Goal: Task Accomplishment & Management: Complete application form

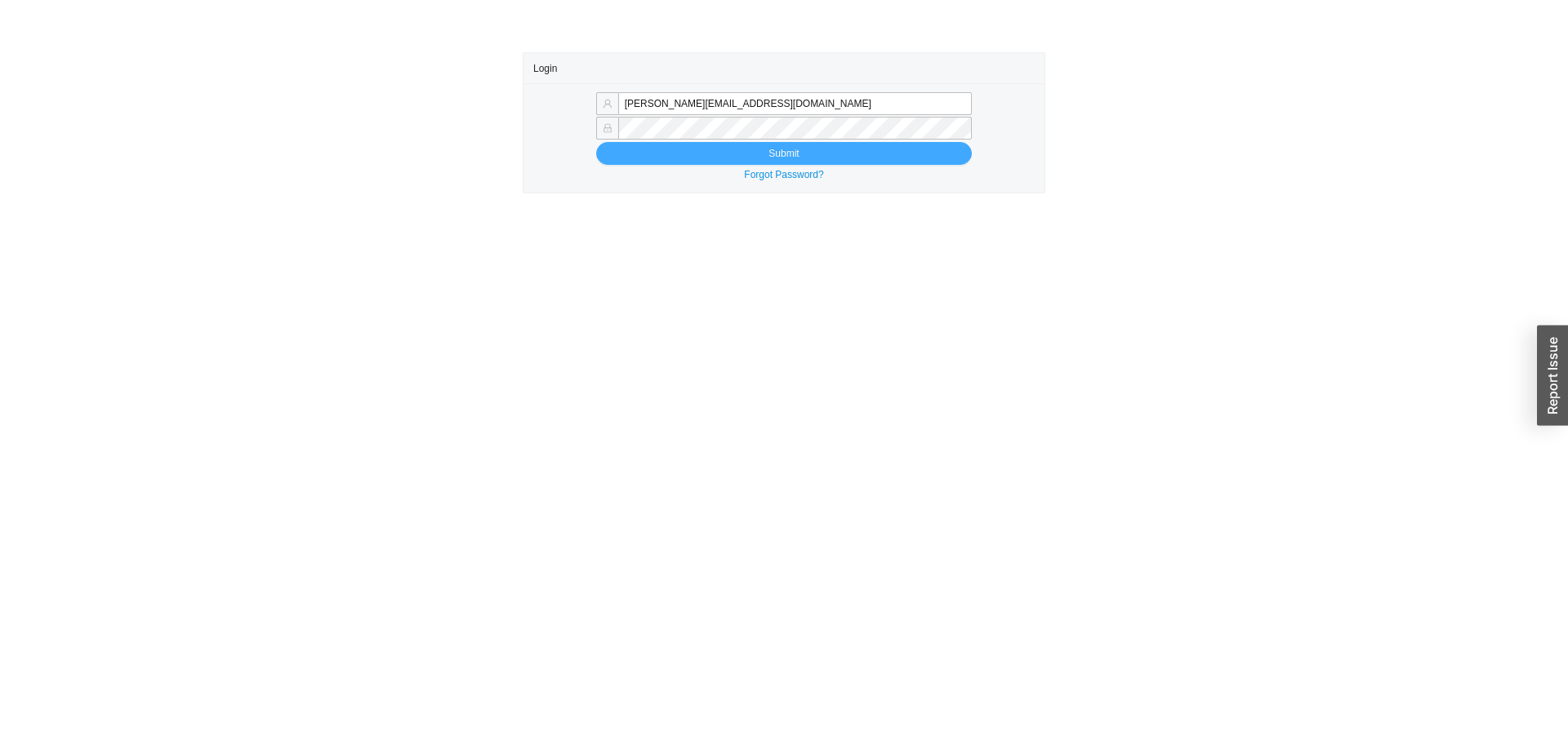
type input "rachellis@homeandstone.com"
click at [684, 155] on button "Submit" at bounding box center [784, 154] width 376 height 23
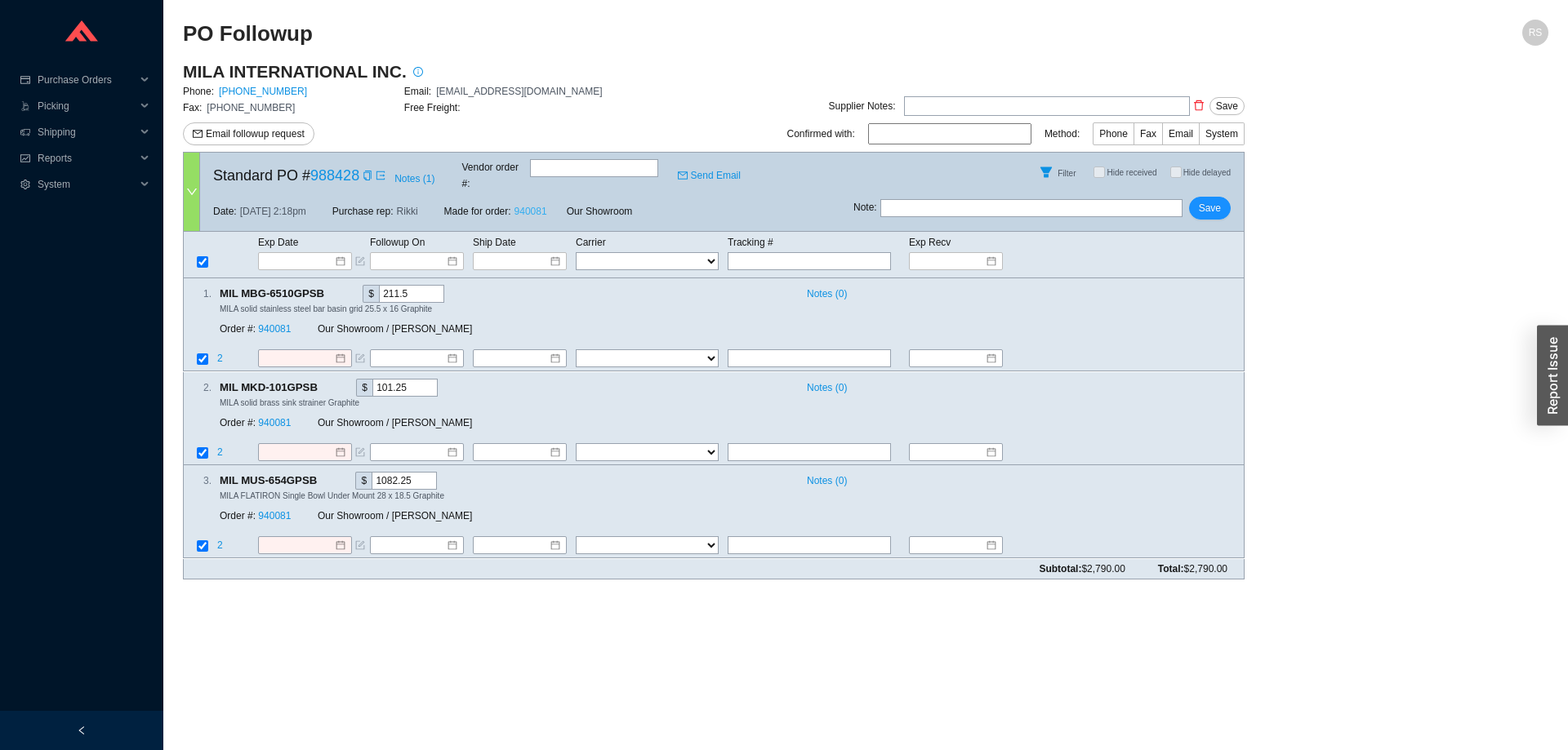
click at [529, 206] on link "940081" at bounding box center [531, 211] width 33 height 12
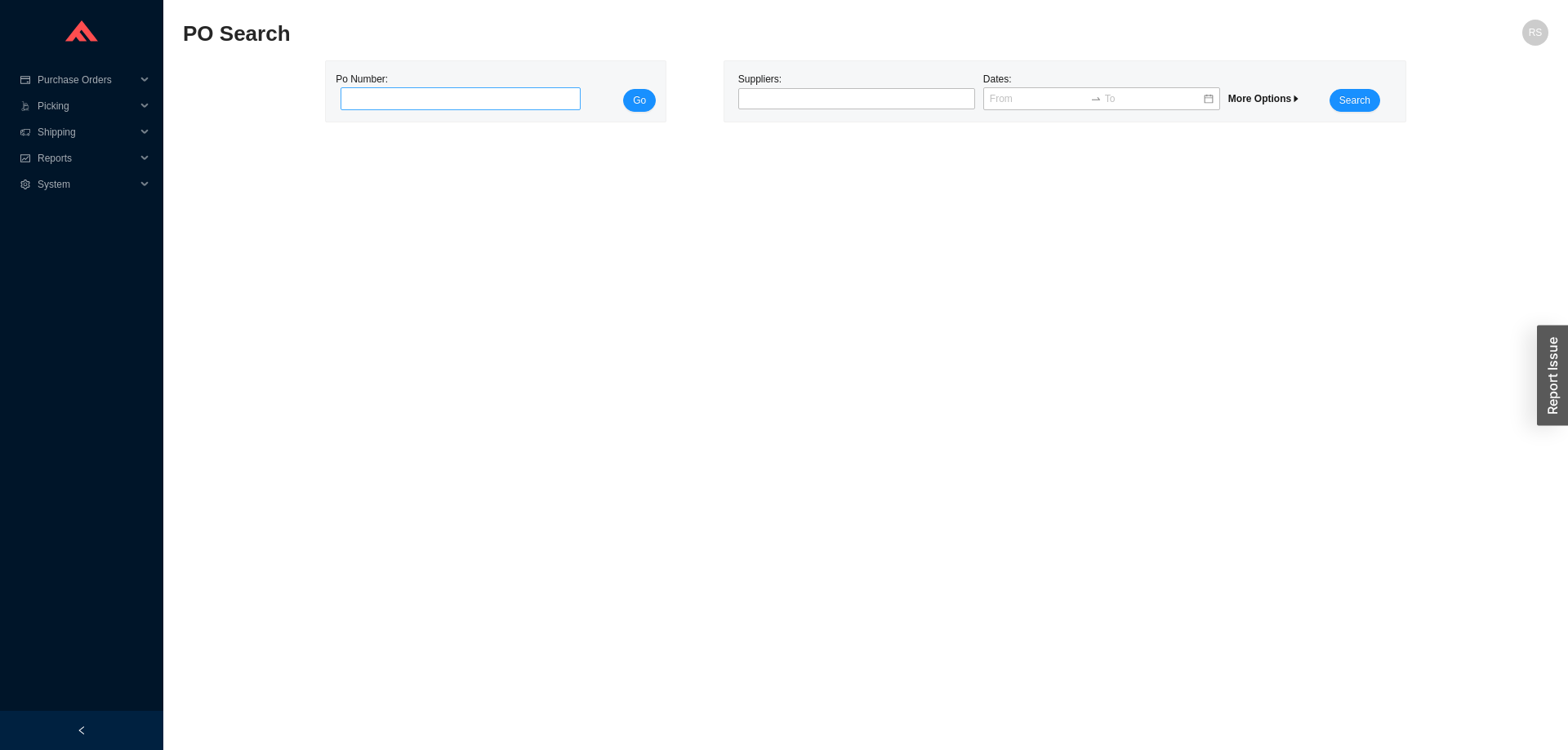
click at [427, 95] on input "tel" at bounding box center [460, 99] width 240 height 23
type input "988428"
click button "Go" at bounding box center [639, 100] width 33 height 23
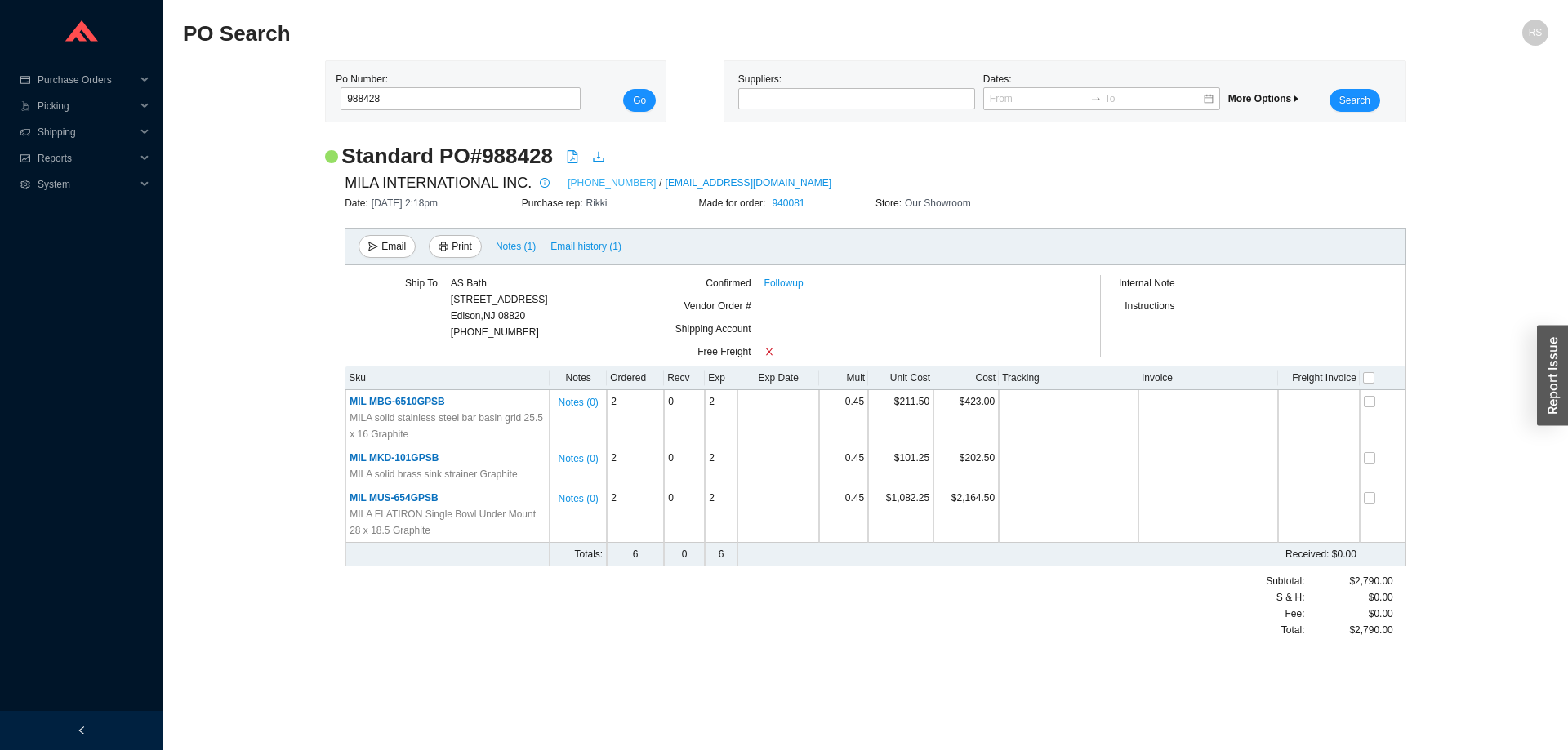
click at [567, 184] on link "[PHONE_NUMBER]" at bounding box center [611, 183] width 88 height 16
click at [610, 181] on link "646-415-8666" at bounding box center [611, 183] width 88 height 16
click at [798, 281] on link "Followup" at bounding box center [784, 283] width 39 height 16
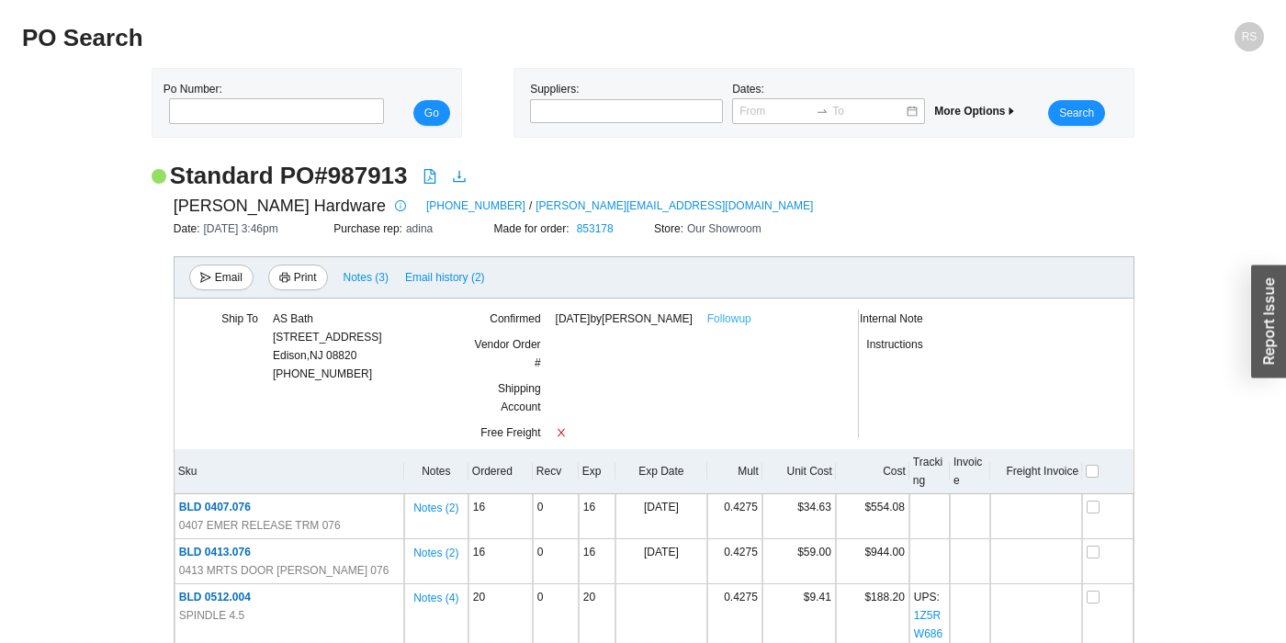
click at [751, 321] on link "Followup" at bounding box center [729, 319] width 44 height 18
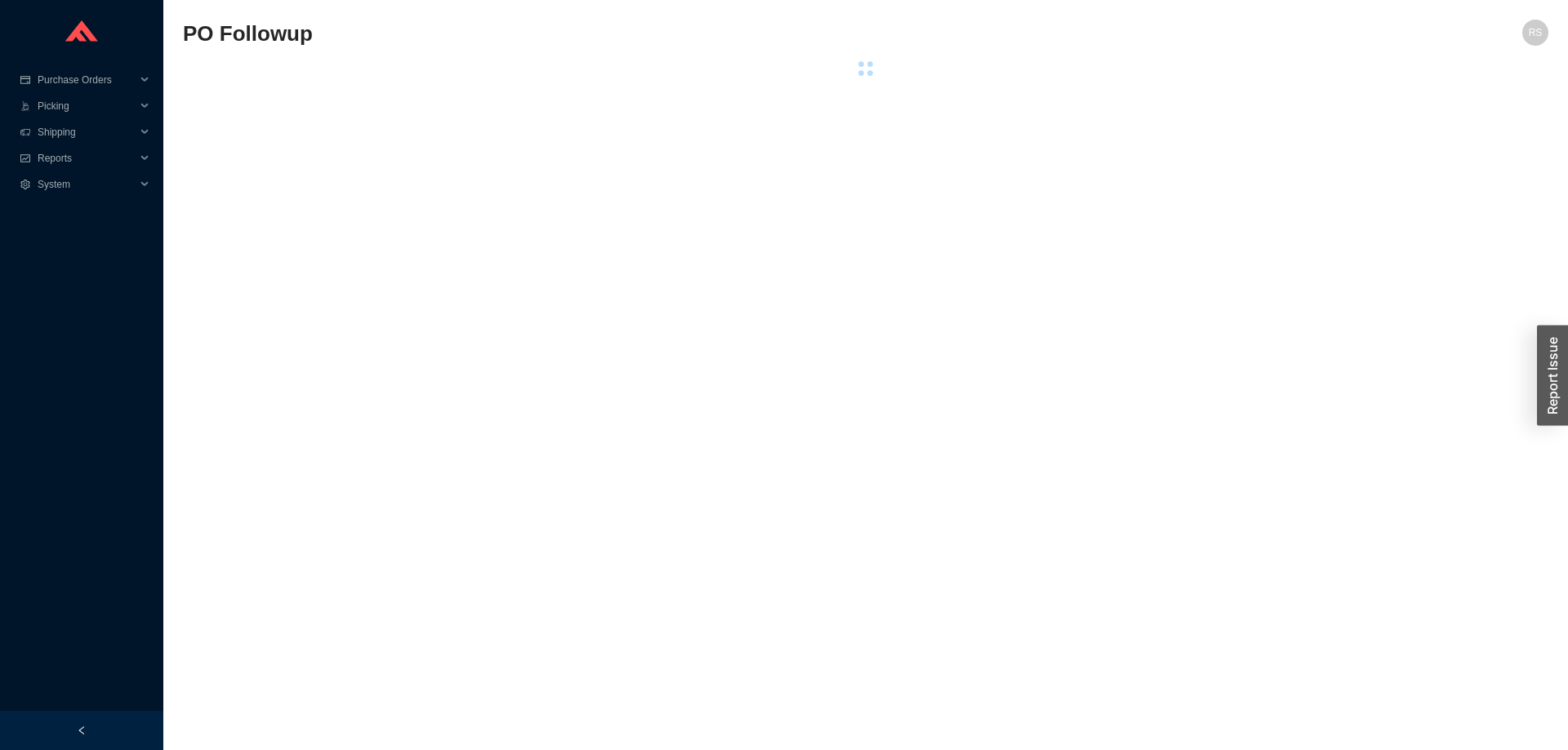
select select "2"
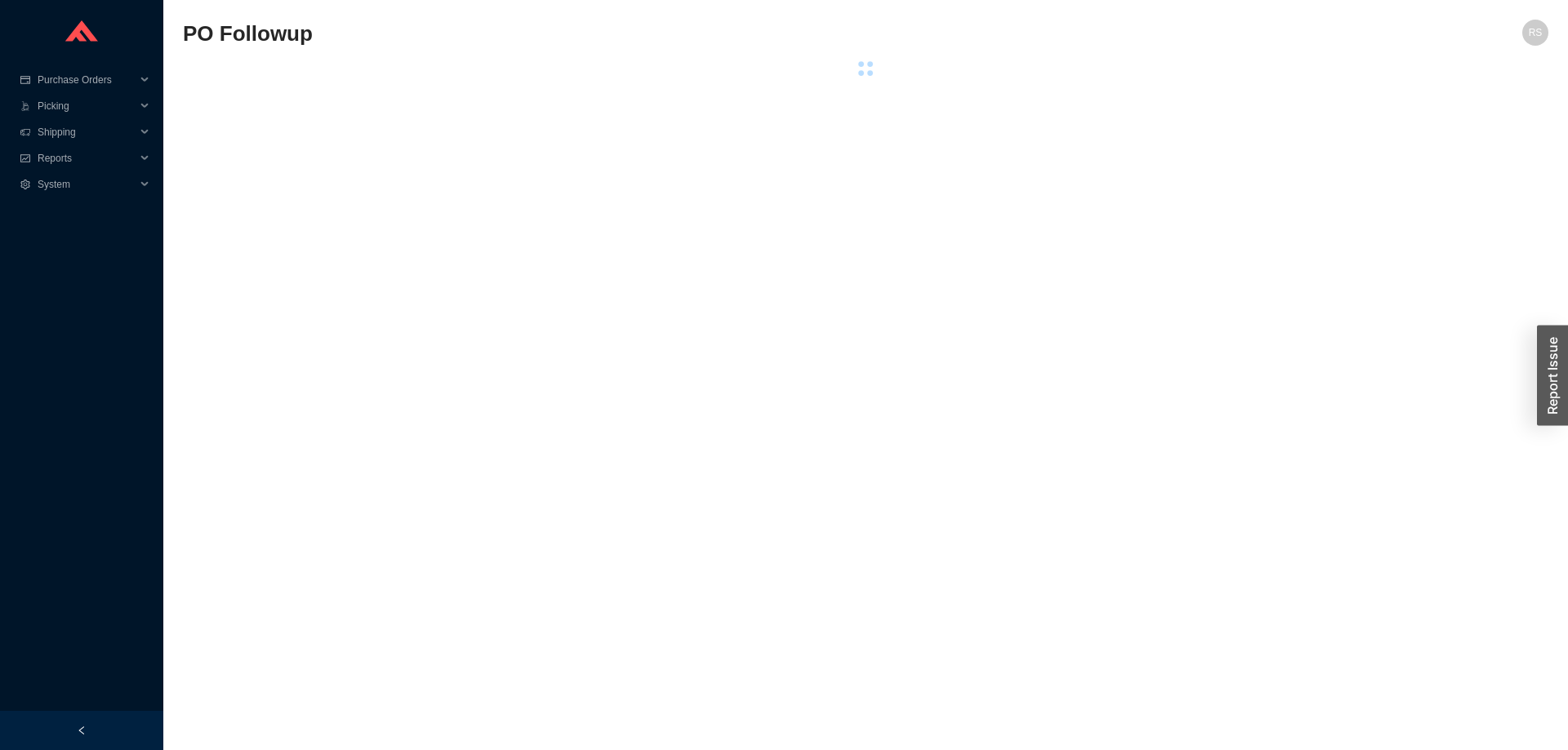
select select "2"
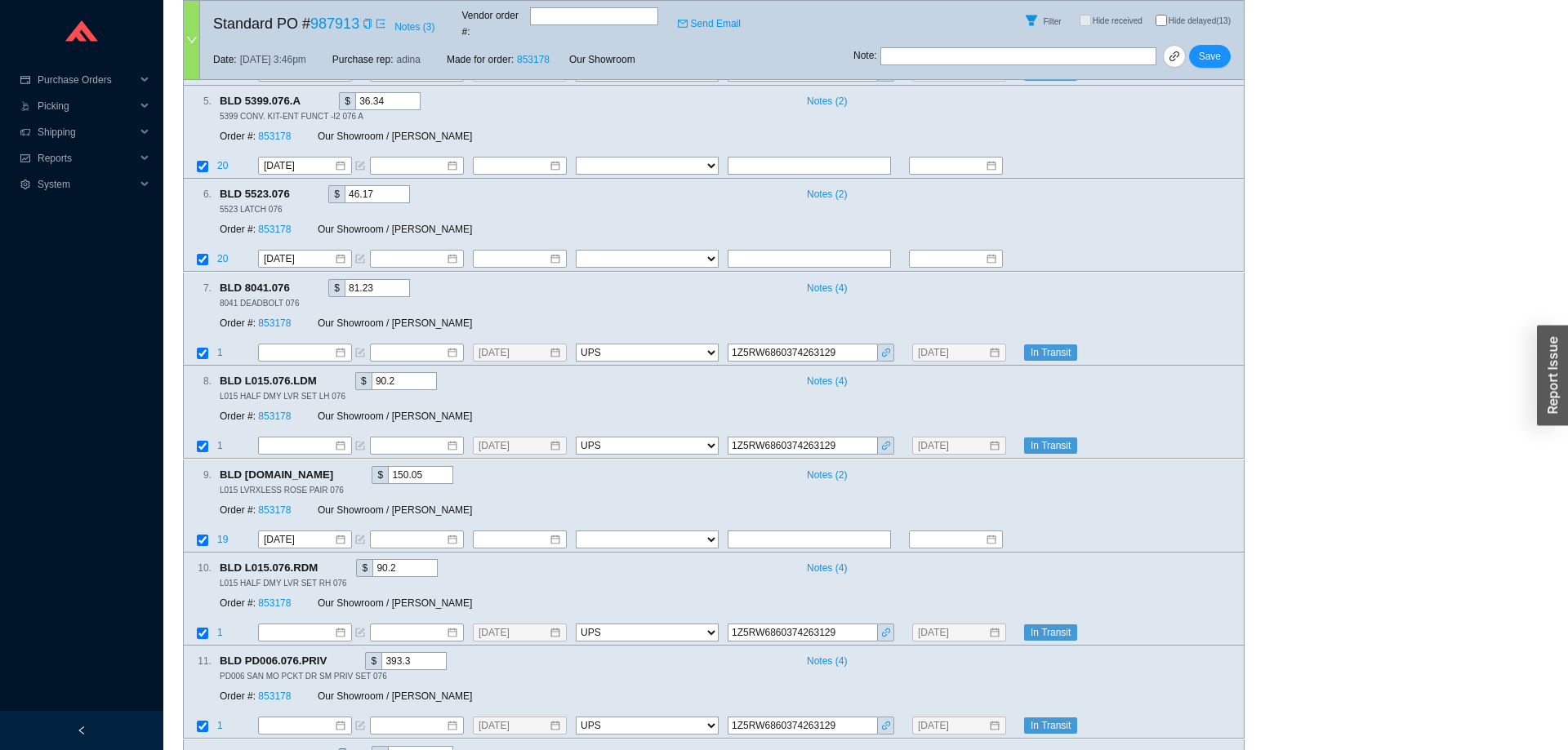
scroll to position [765, 0]
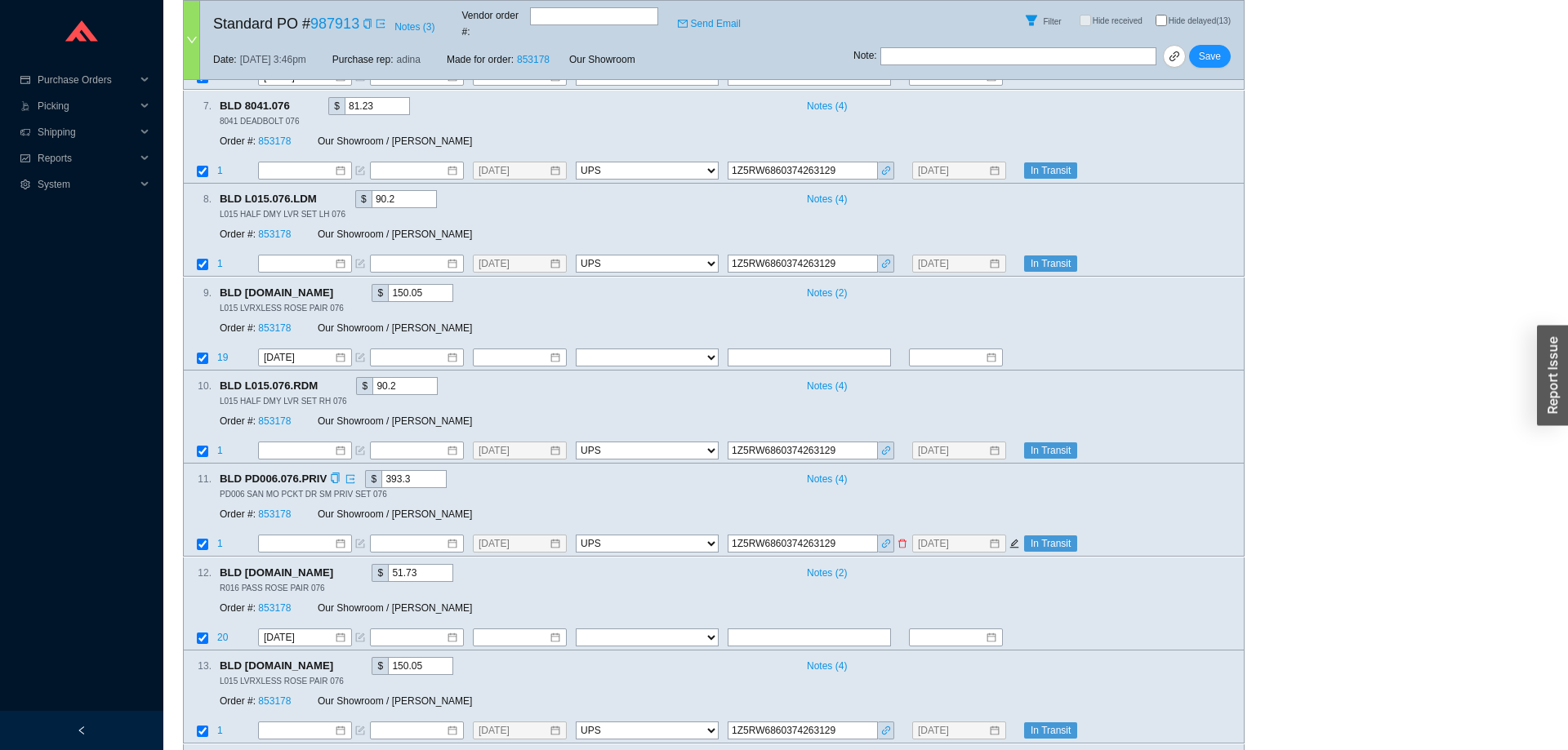
click at [1216, 537] on div "In Transit" at bounding box center [1133, 545] width 219 height 16
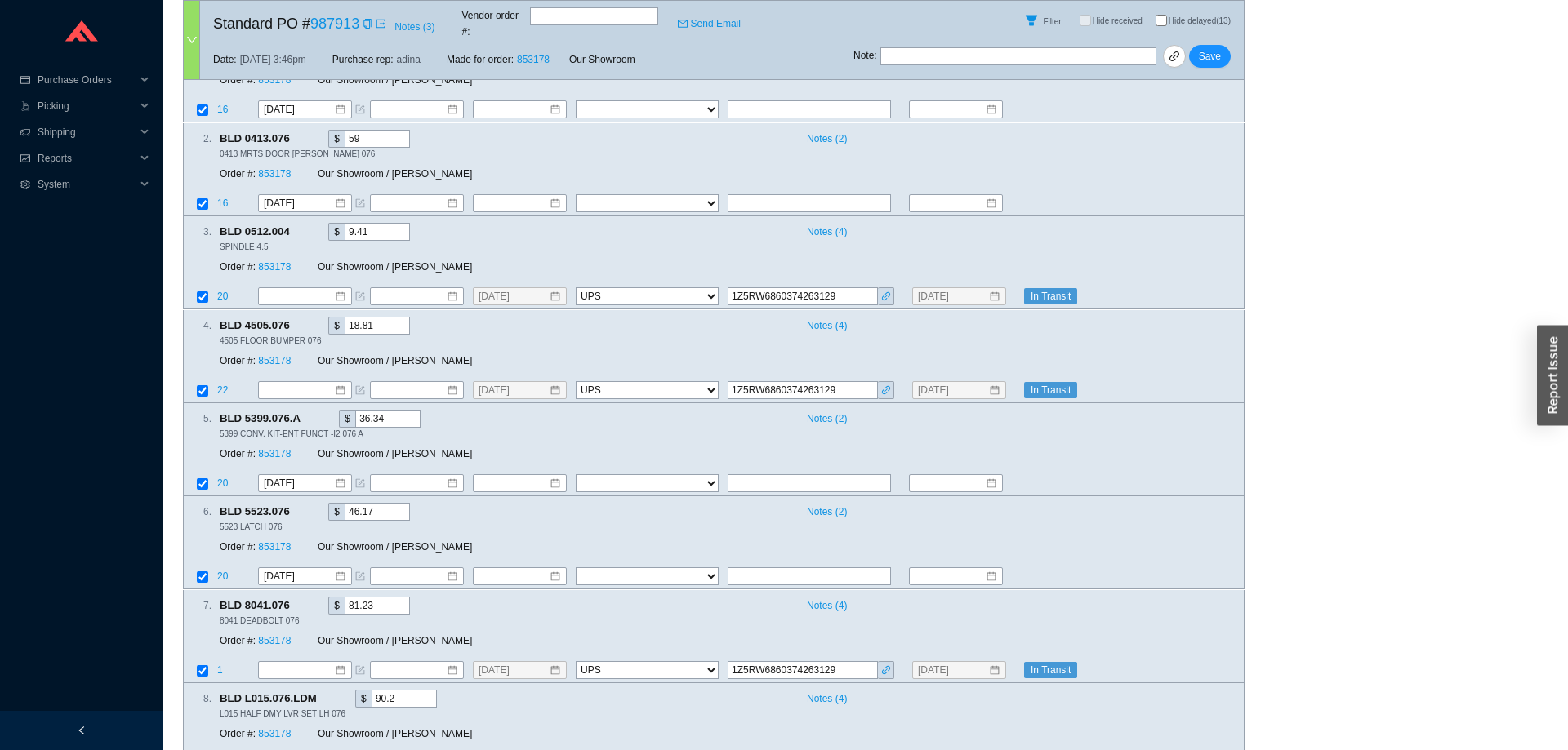
scroll to position [0, 0]
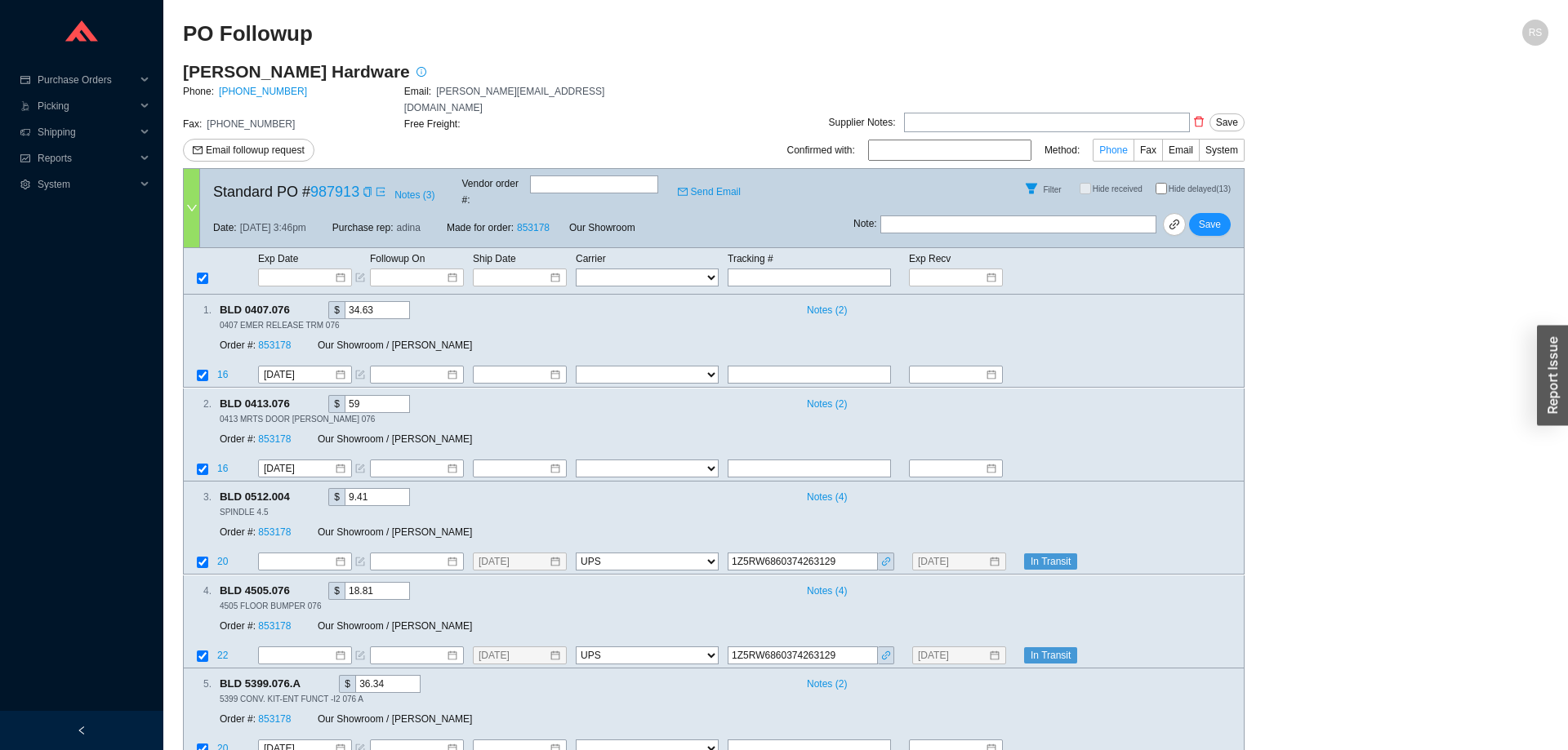
click at [1116, 145] on span "Phone" at bounding box center [1114, 150] width 28 height 12
click at [1133, 154] on input "Phone" at bounding box center [1133, 154] width 0 height 0
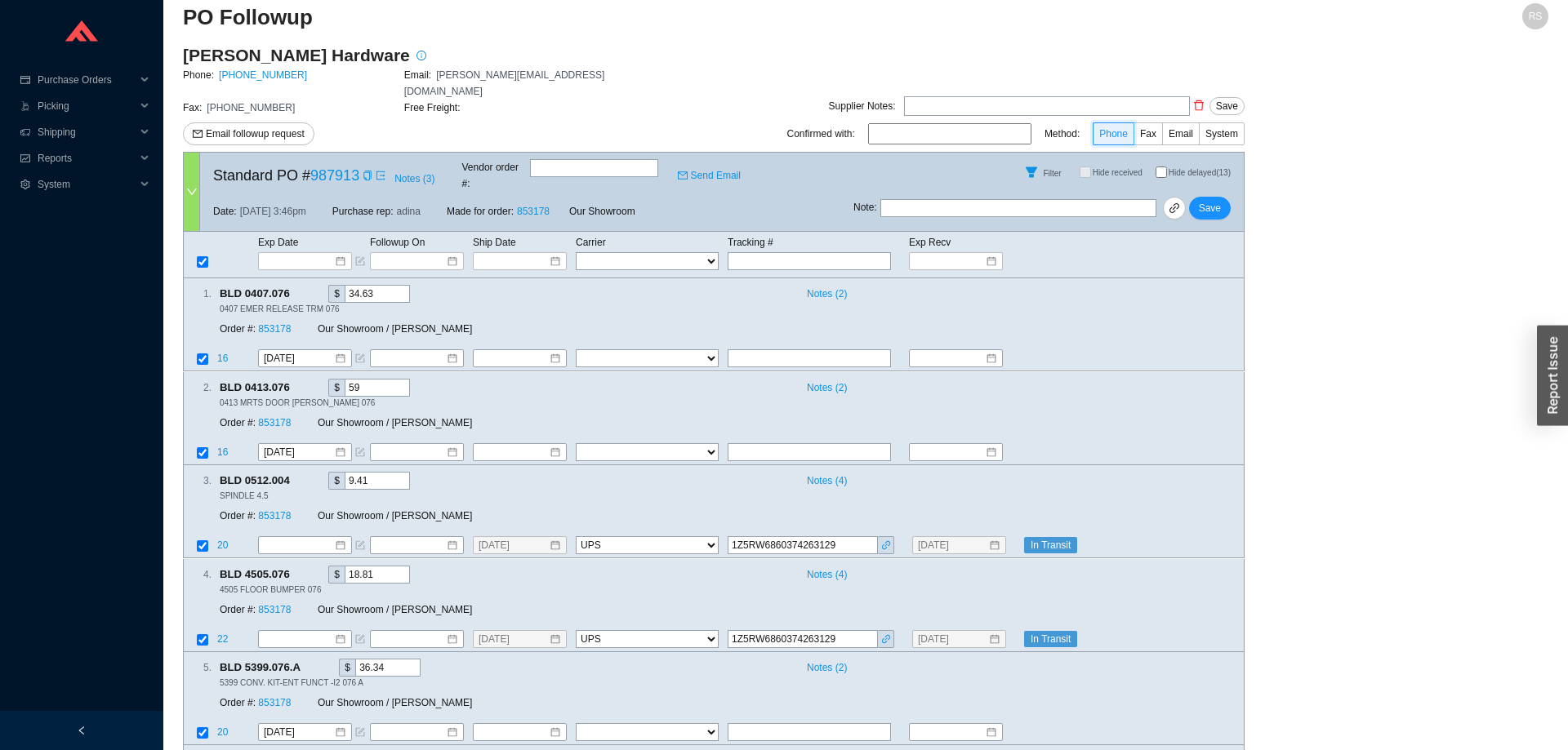
scroll to position [15, 0]
click at [420, 254] on input at bounding box center [411, 262] width 69 height 16
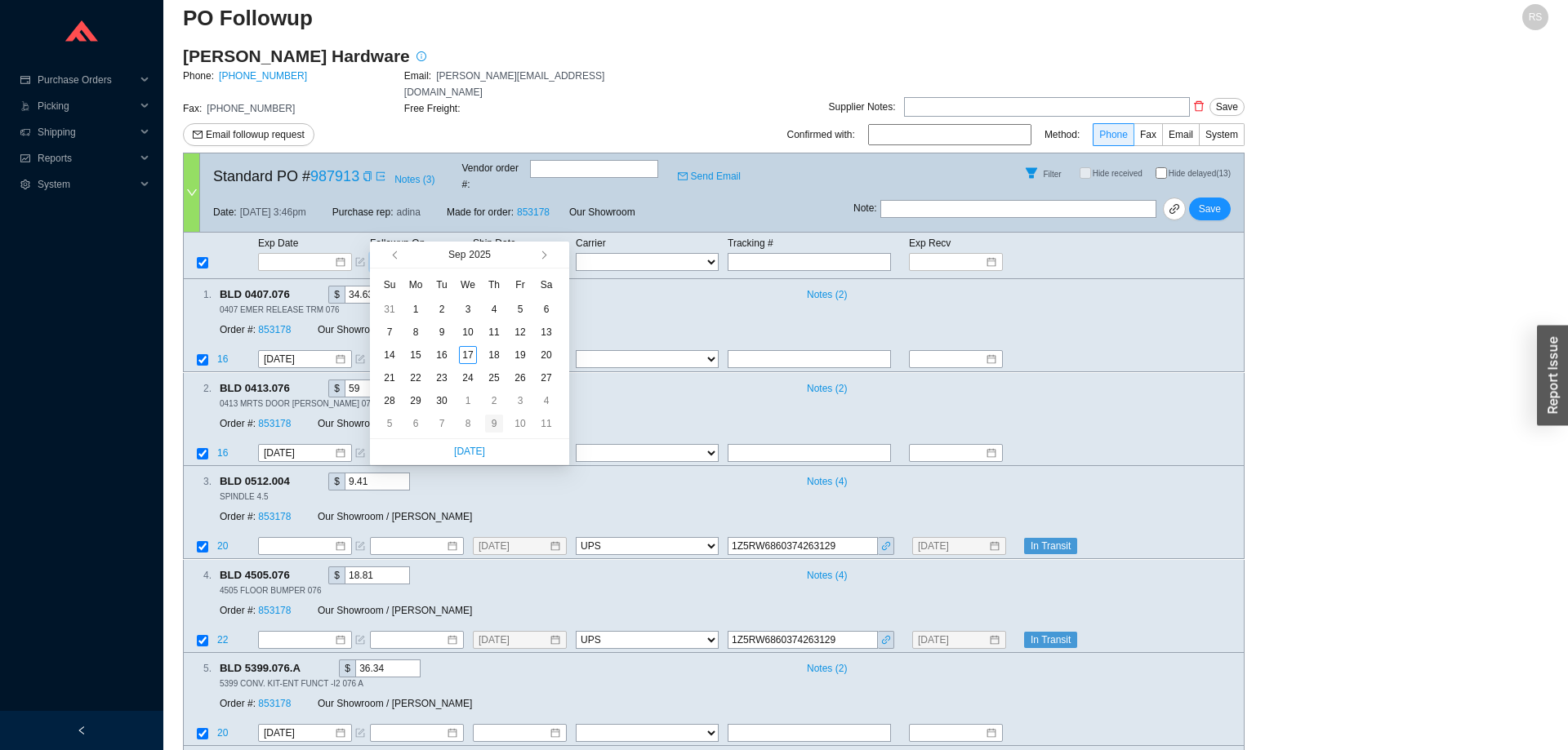
type input "10/9/2025"
click at [496, 427] on div "9" at bounding box center [494, 424] width 18 height 18
type input "10/9/2025"
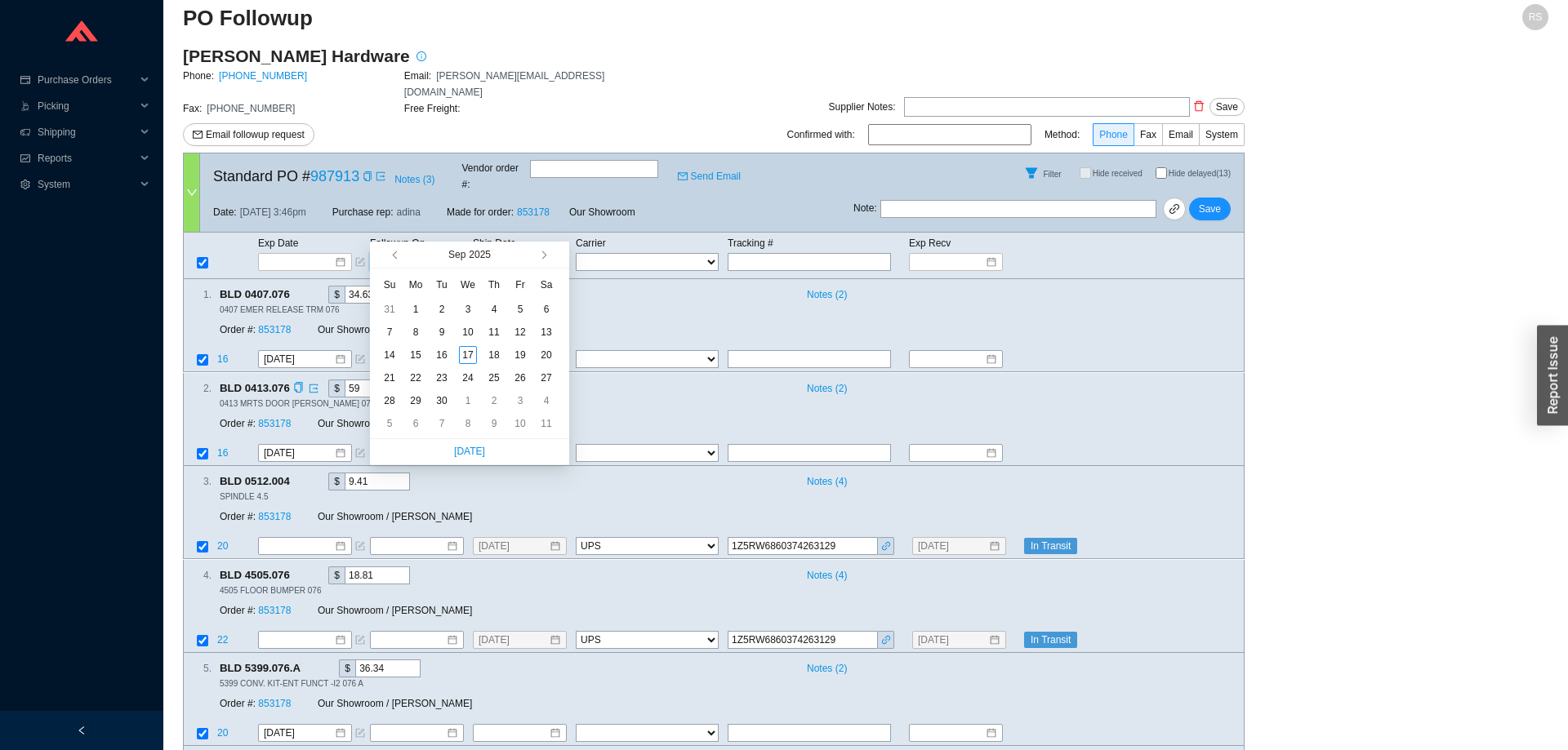
type input "10/9/2025"
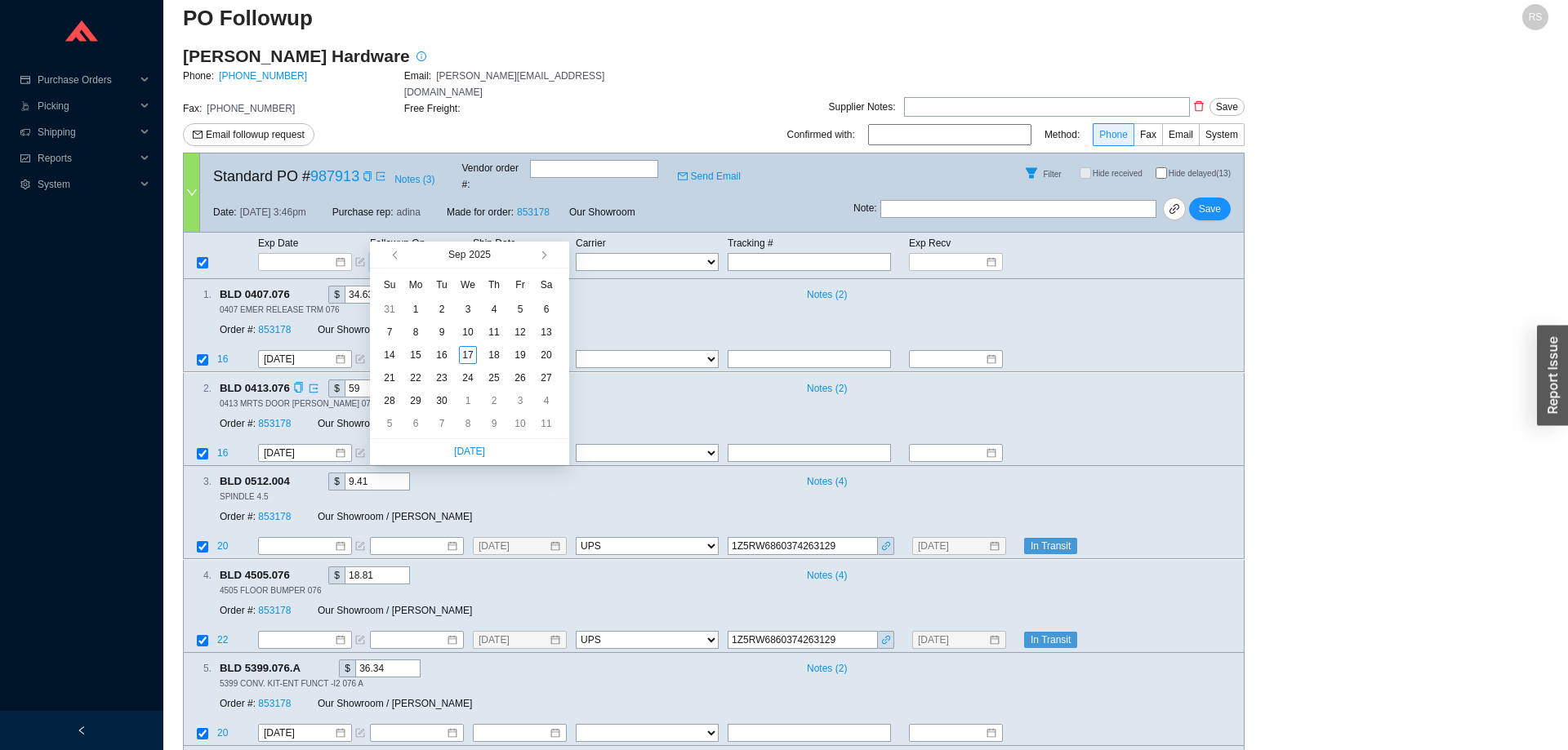
type input "10/9/2025"
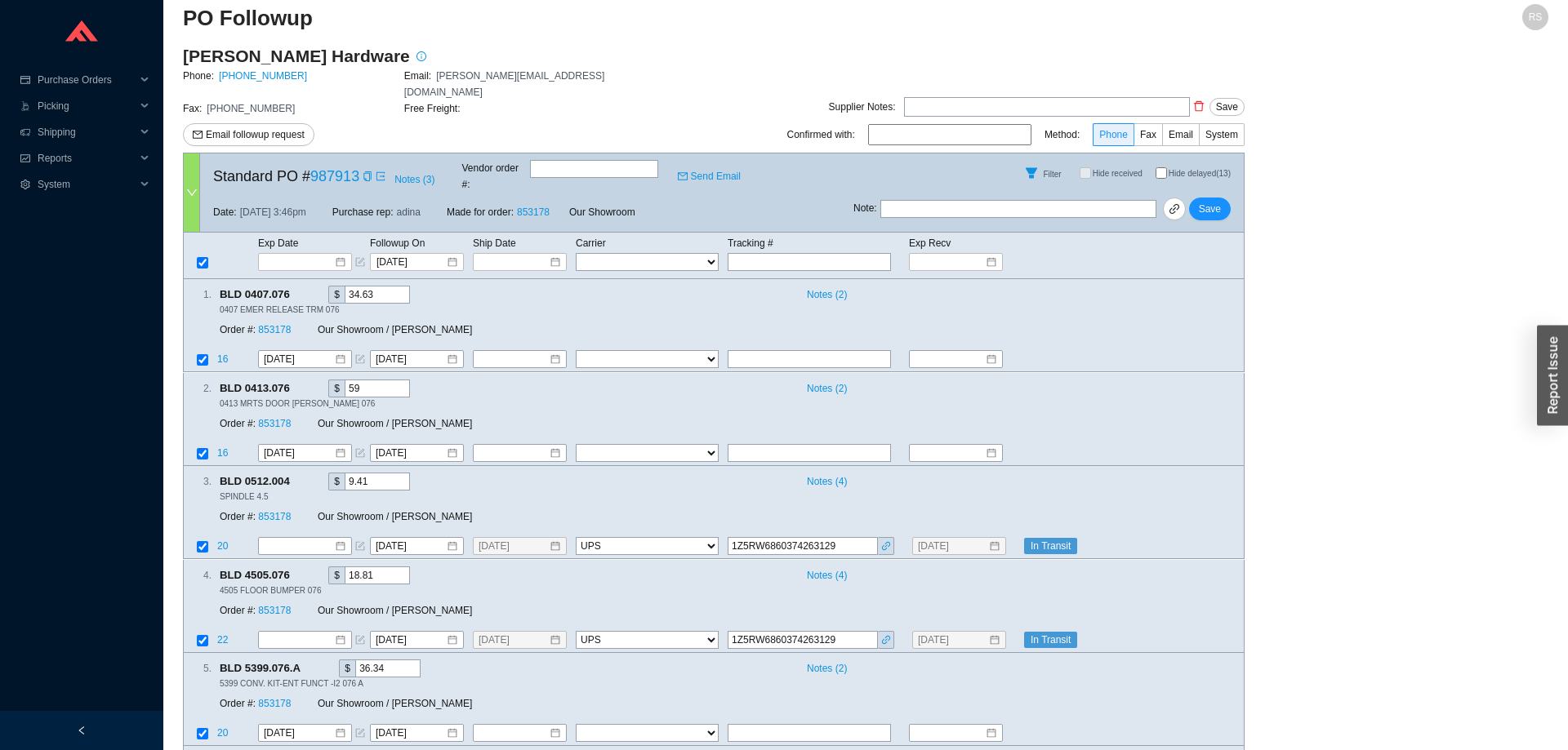
click at [959, 124] on input at bounding box center [950, 135] width 164 height 21
type input "Gracie"
click at [1221, 197] on button "Save" at bounding box center [1210, 209] width 42 height 23
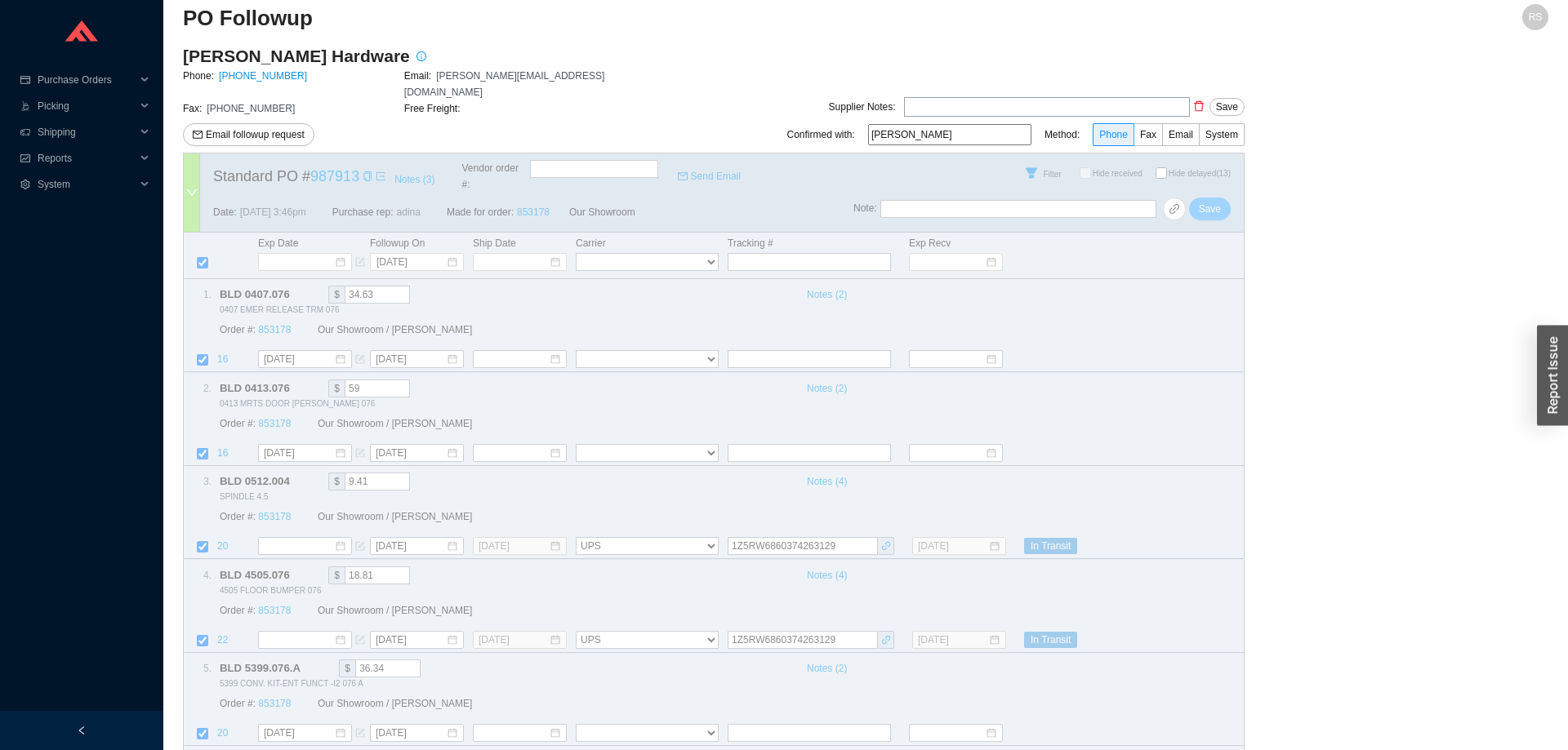
select select "2"
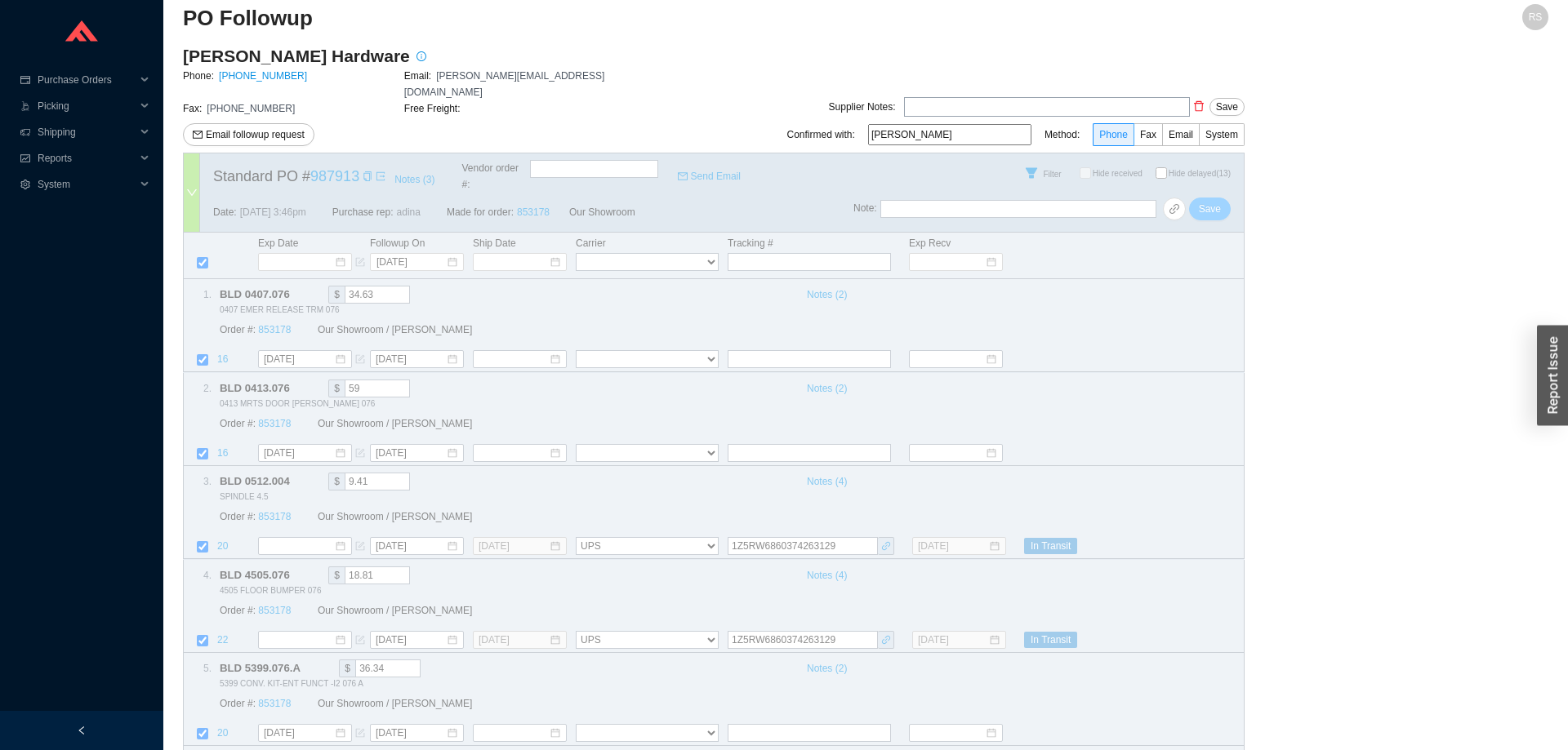
select select "2"
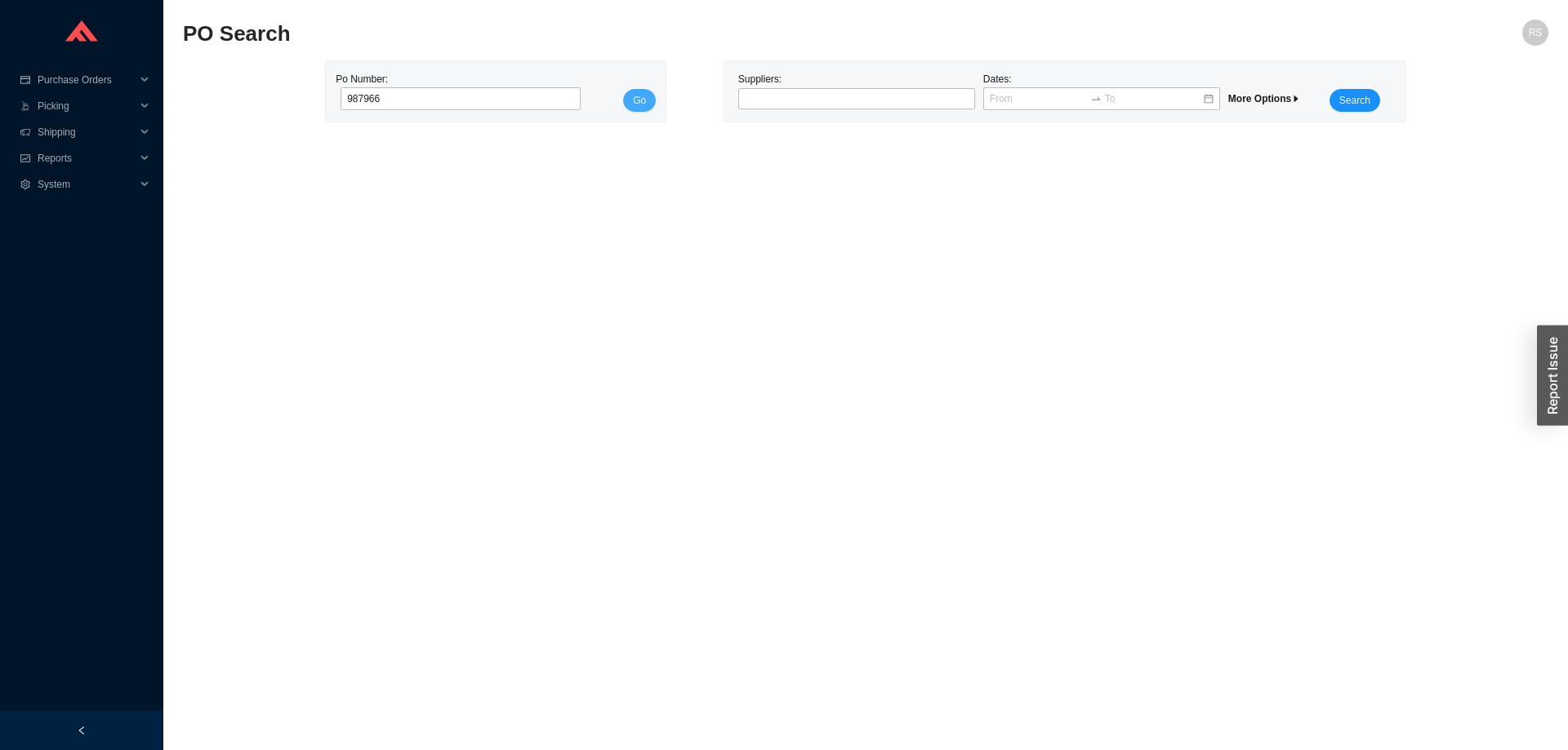
click at [636, 98] on span "Go" at bounding box center [639, 100] width 13 height 16
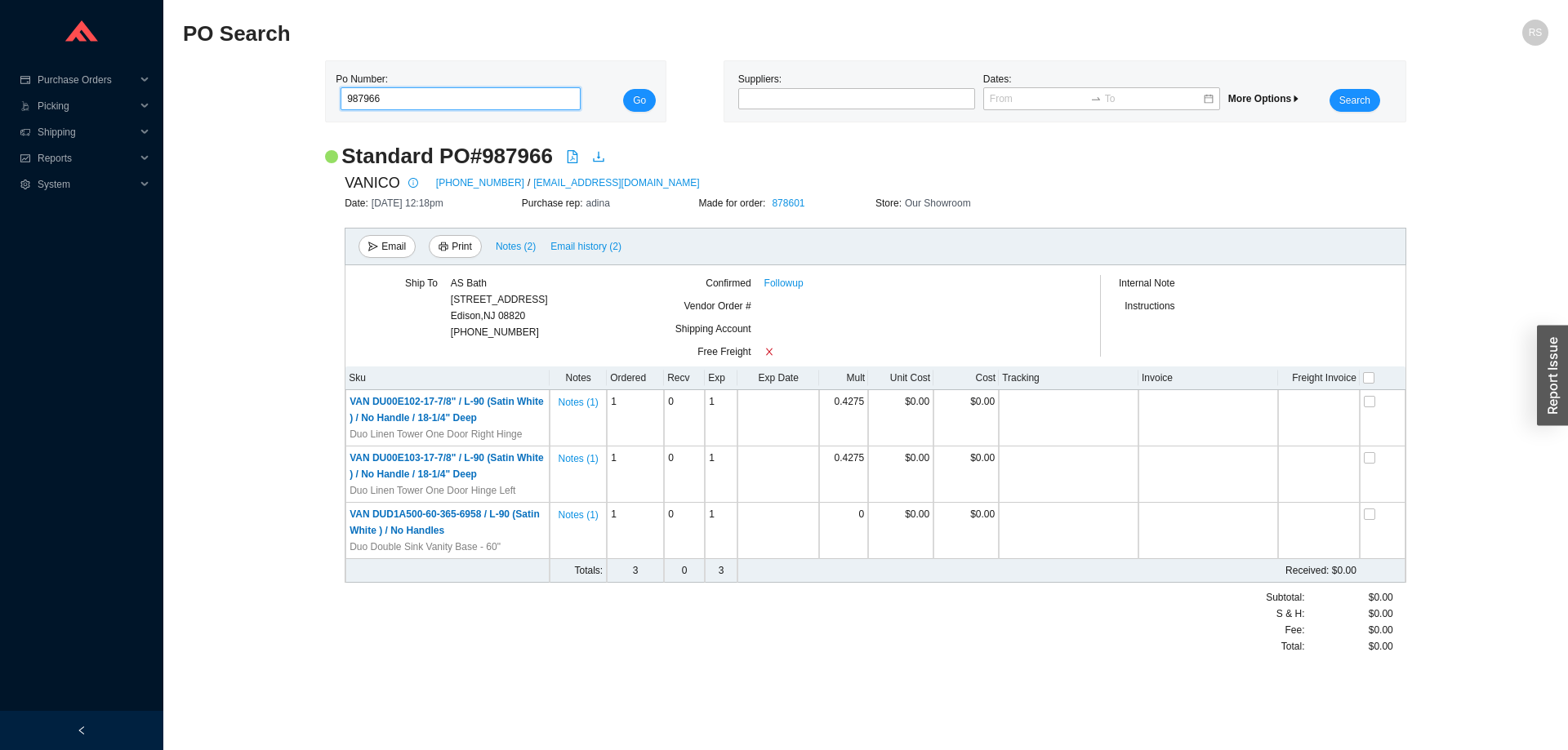
drag, startPoint x: 469, startPoint y: 95, endPoint x: 300, endPoint y: 111, distance: 169.8
click at [340, 110] on input "987966" at bounding box center [460, 99] width 240 height 23
paste input "76711"
type input "976711"
click at [640, 99] on span "Go" at bounding box center [639, 100] width 13 height 16
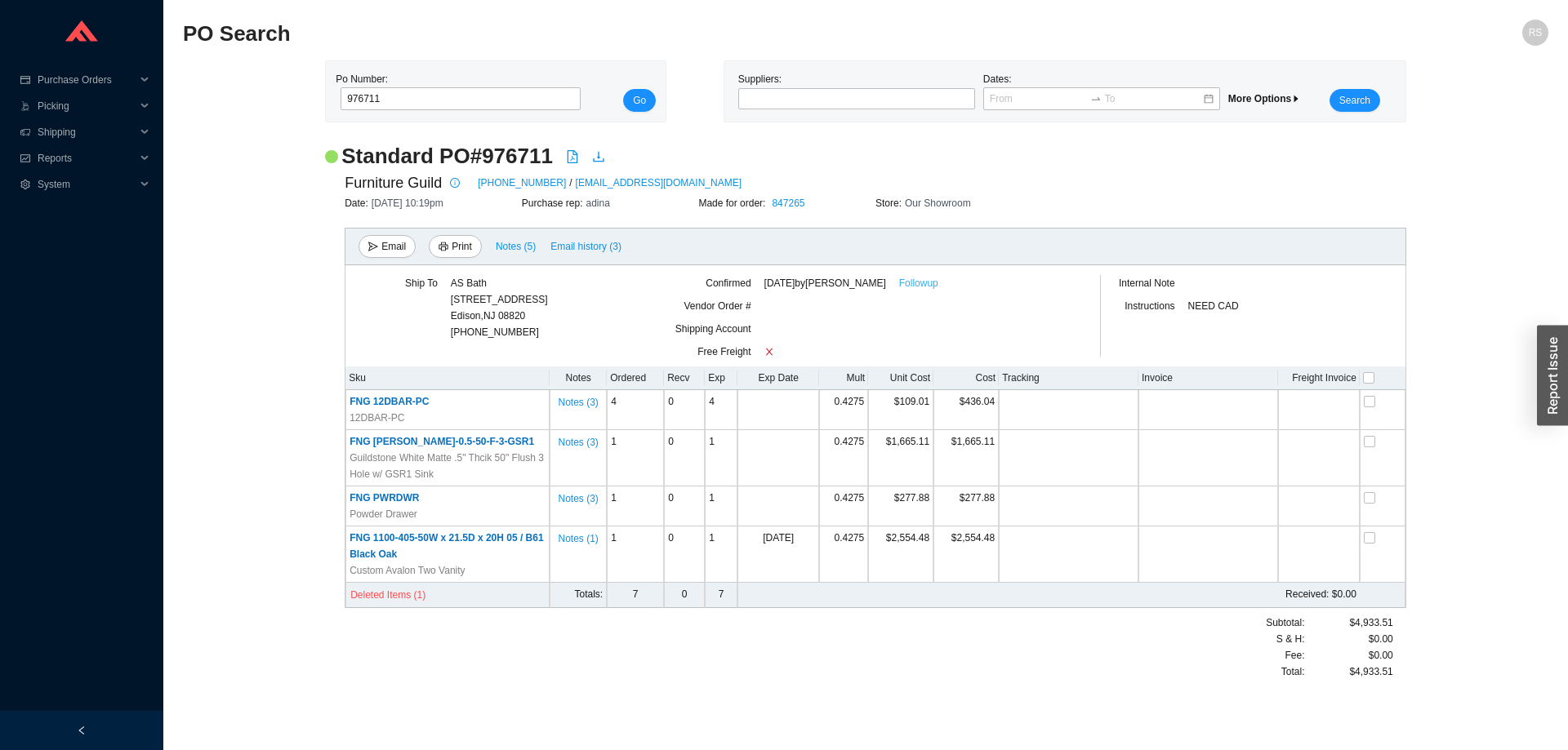
click at [936, 285] on link "Followup" at bounding box center [918, 283] width 39 height 16
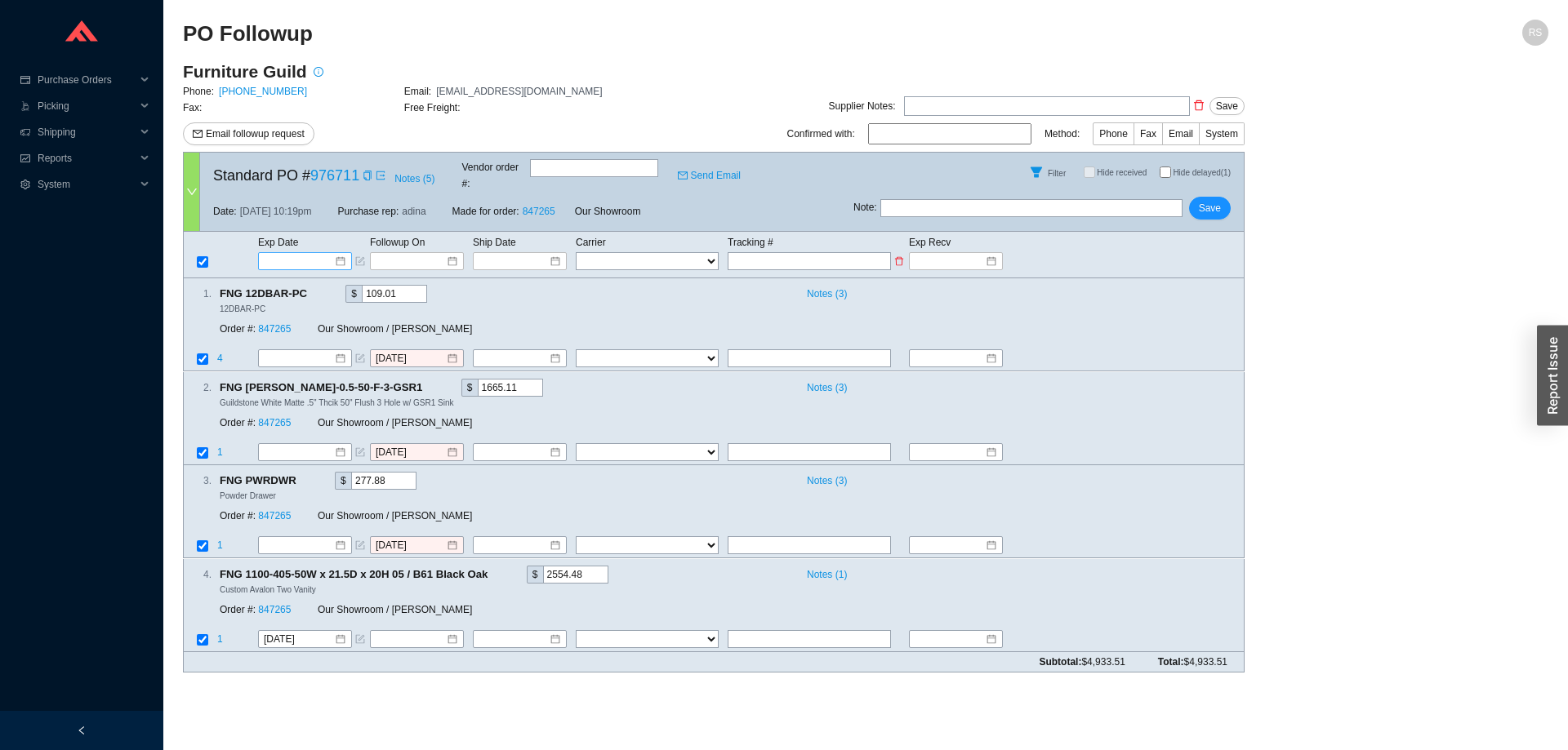
click at [313, 253] on input at bounding box center [300, 261] width 69 height 16
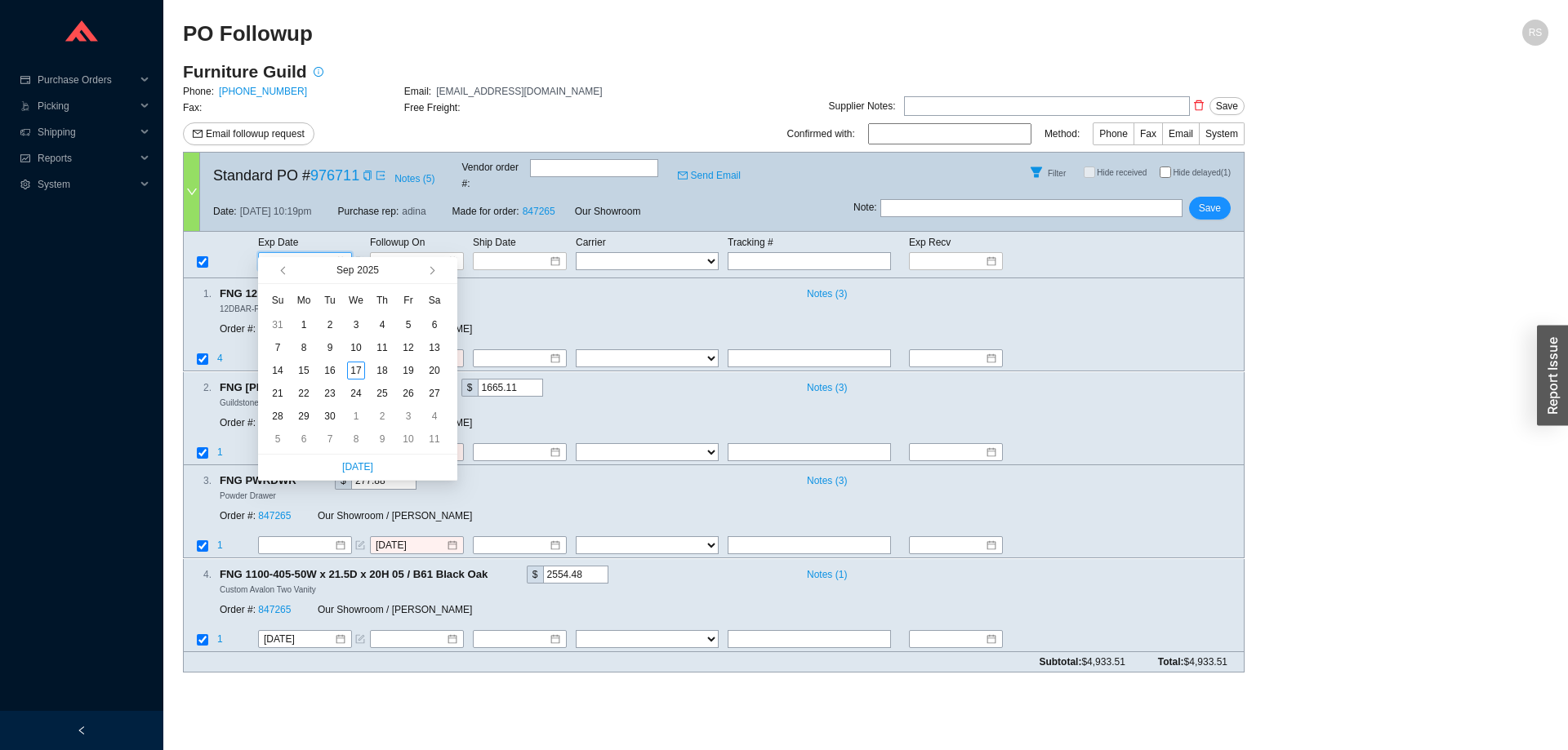
type input "[DATE]"
click at [434, 272] on span "button" at bounding box center [430, 270] width 8 height 8
type input "[DATE]"
click at [436, 348] on div "11" at bounding box center [435, 347] width 18 height 18
type input "10/11/2025"
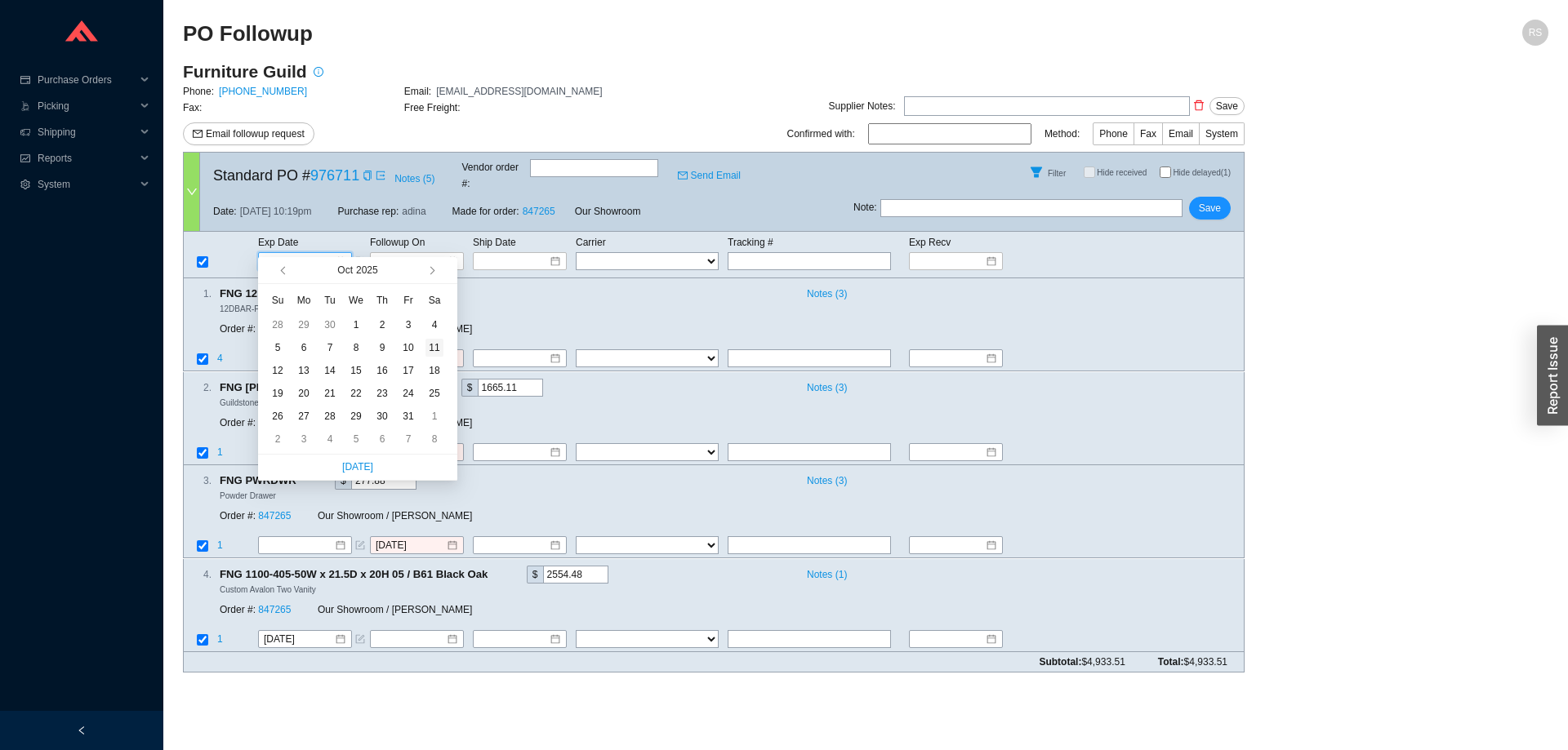
type input "10/11/2025"
type input "[DATE]"
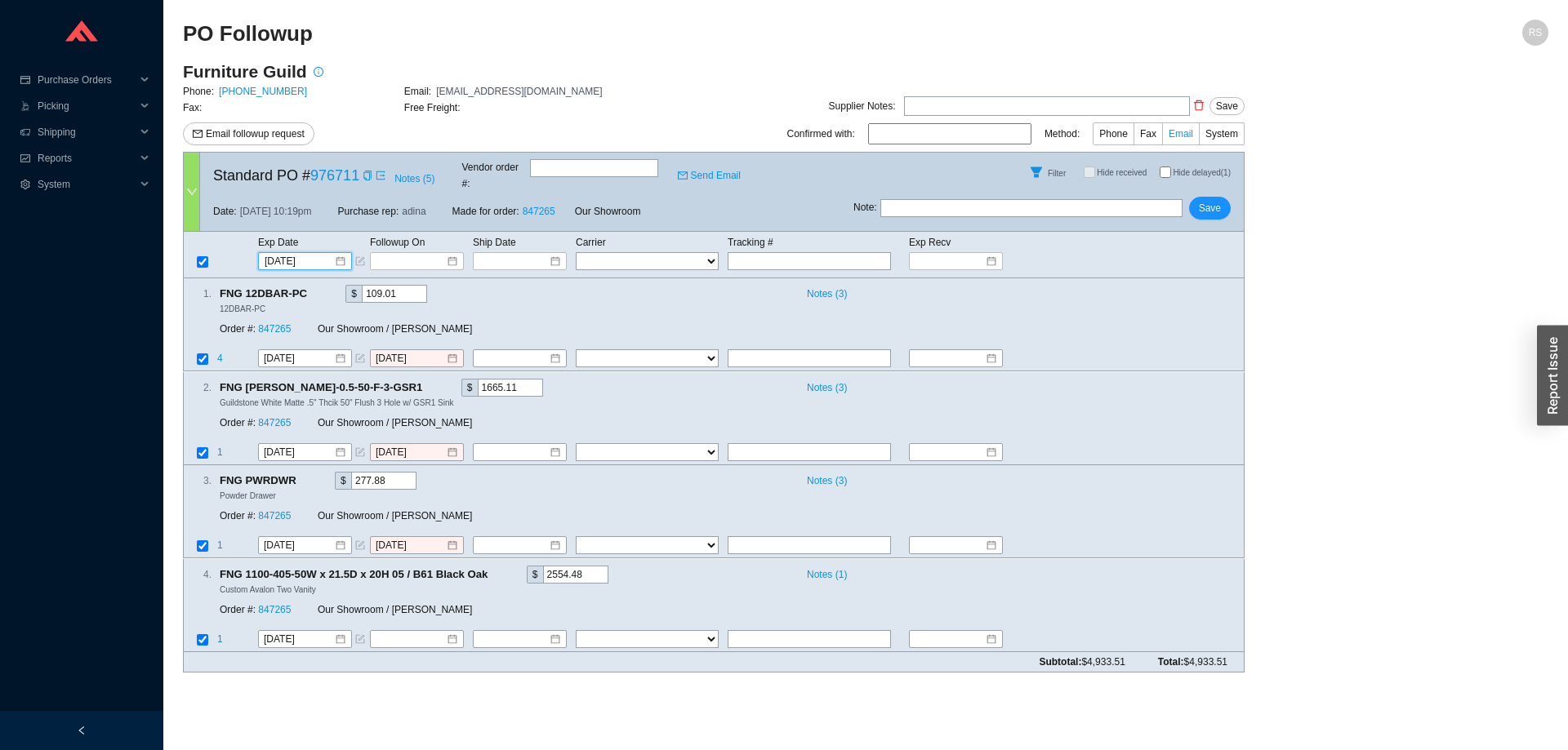
click at [1188, 138] on span "Email" at bounding box center [1181, 133] width 25 height 12
click at [1199, 137] on input "Email" at bounding box center [1199, 137] width 0 height 0
click at [932, 139] on input at bounding box center [950, 134] width 164 height 21
type input "[PERSON_NAME]"
click at [1201, 200] on span "Save" at bounding box center [1210, 208] width 22 height 16
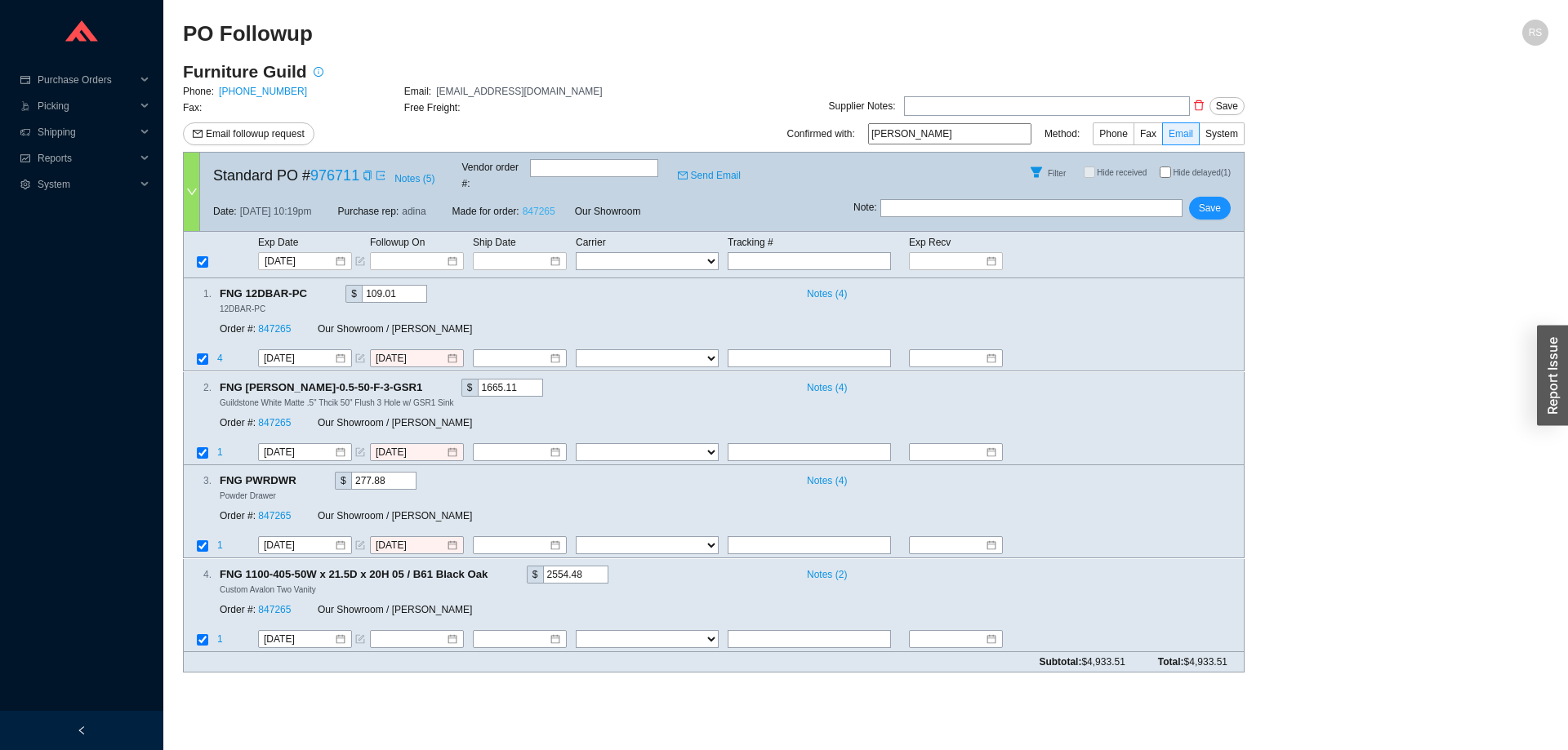
click at [532, 206] on link "847265" at bounding box center [539, 211] width 33 height 12
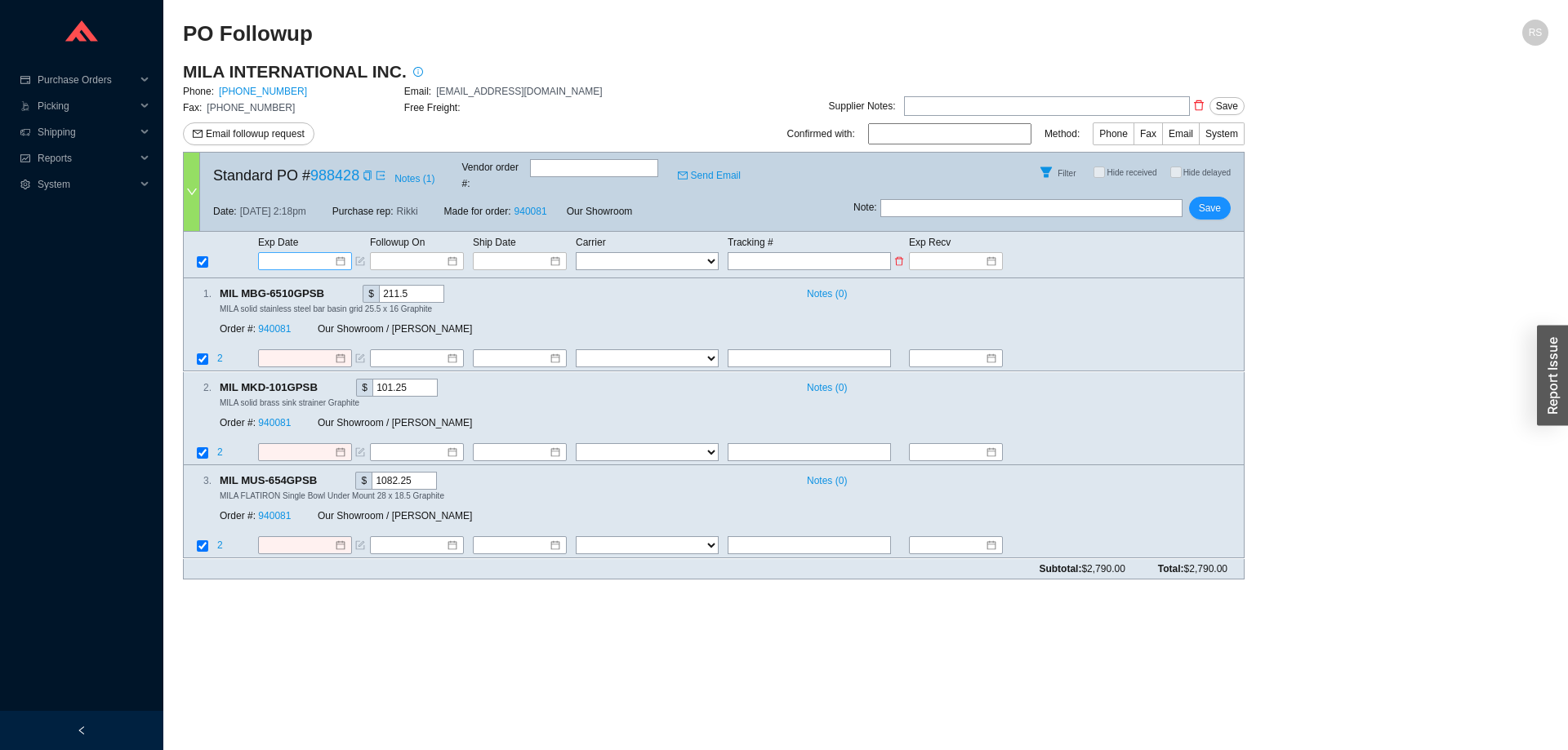
click at [313, 253] on input at bounding box center [300, 261] width 69 height 16
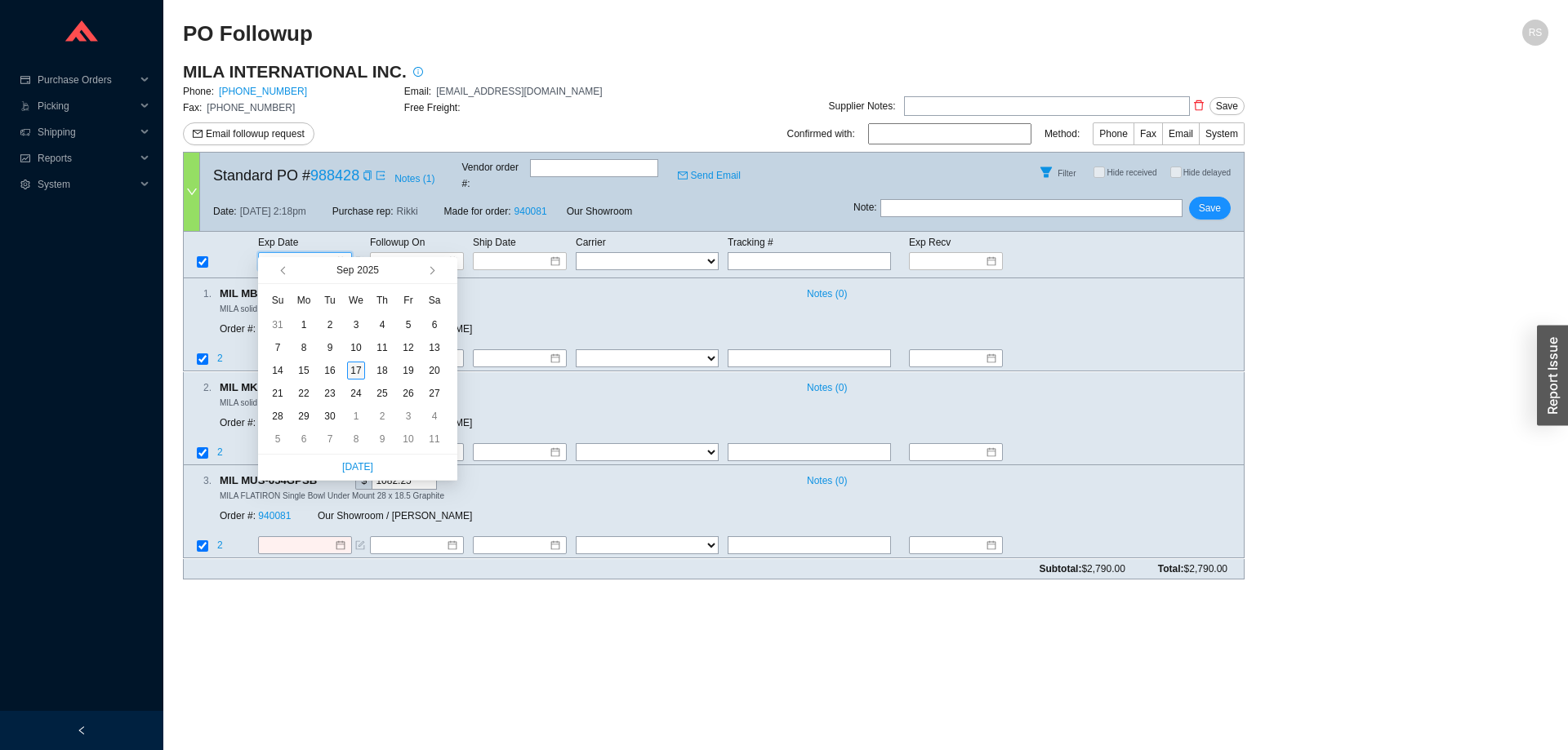
type input "9/17/2025"
click at [358, 371] on div "17" at bounding box center [356, 371] width 18 height 18
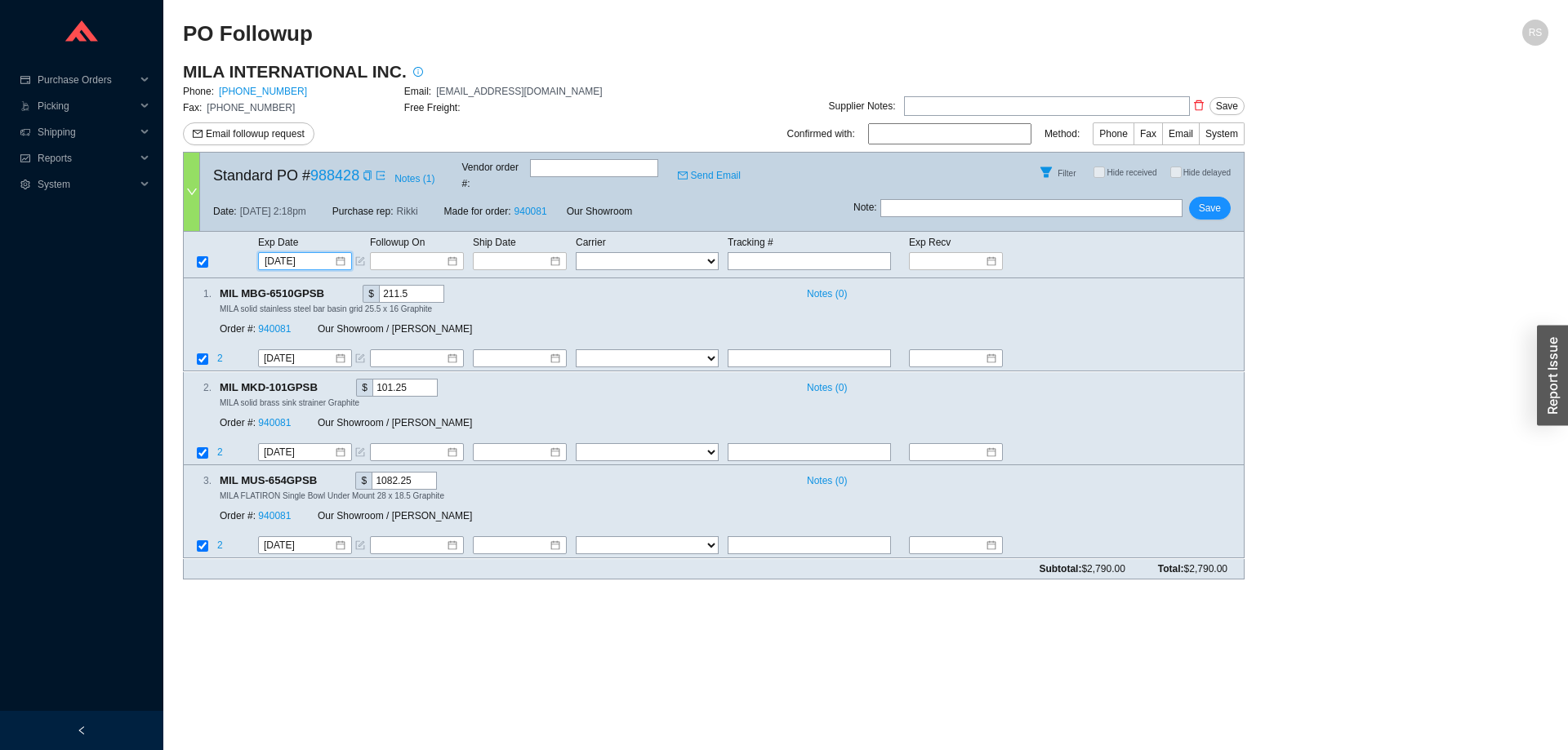
type input "9/17/2025"
drag, startPoint x: 363, startPoint y: 399, endPoint x: 726, endPoint y: 523, distance: 383.6
click at [726, 523] on div "Exp Date Followup On Ship Date Carrier Tracking # Exp Recv 9/17/2025 FedEx UPS …" at bounding box center [714, 395] width 1061 height 326
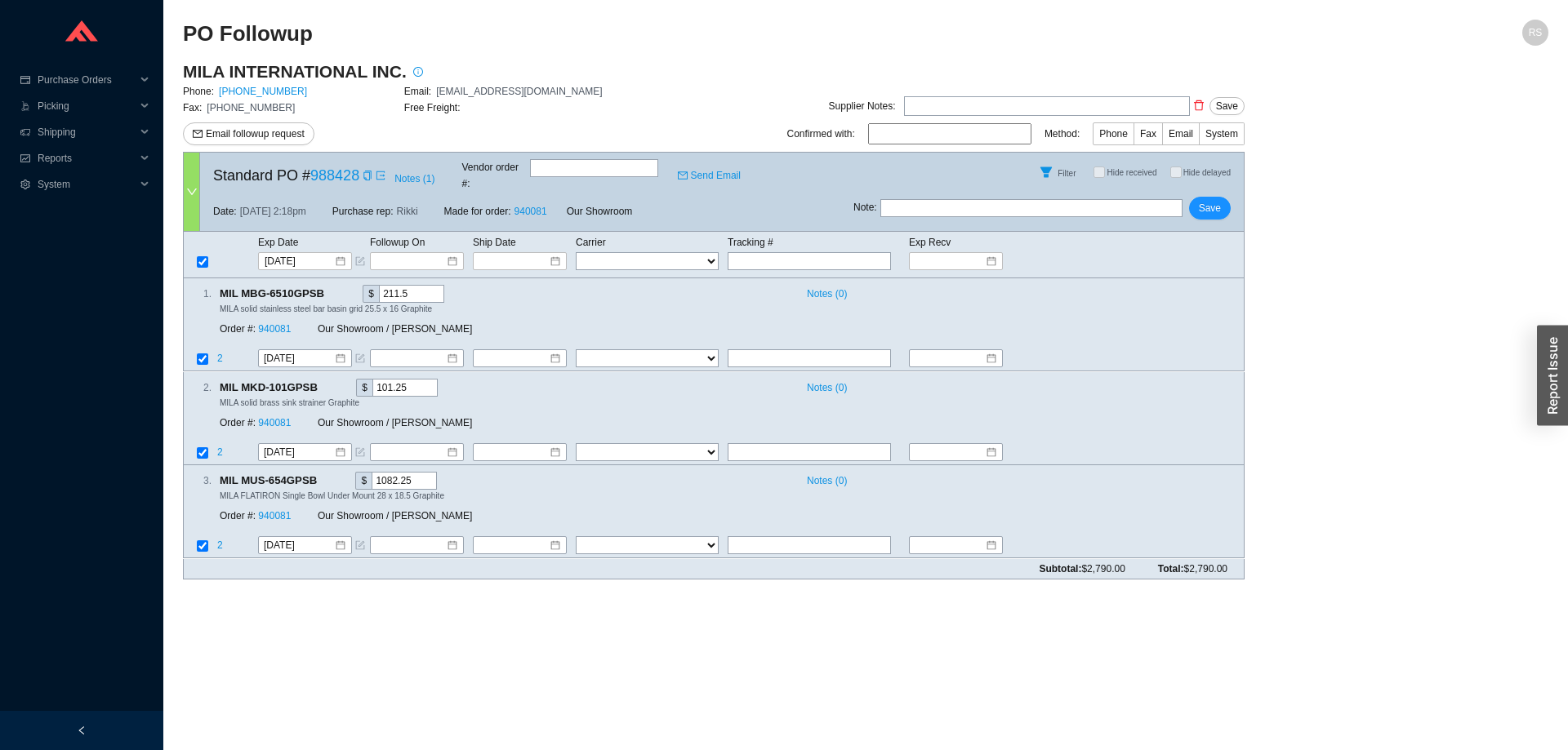
click at [611, 598] on main "PO Followup RS MILA INTERNATIONAL INC. Phone: 646-415-8666 Email: Order@mila-in…" at bounding box center [866, 385] width 1365 height 730
drag, startPoint x: 185, startPoint y: 36, endPoint x: 1268, endPoint y: 570, distance: 1207.5
click at [1268, 570] on section "PO Followup RS MILA INTERNATIONAL INC. Phone: 646-415-8666 Email: Order@mila-in…" at bounding box center [866, 306] width 1365 height 573
click at [1268, 570] on main "MILA INTERNATIONAL INC. Phone: 646-415-8666 Email: Order@mila-international.com…" at bounding box center [866, 326] width 1365 height 532
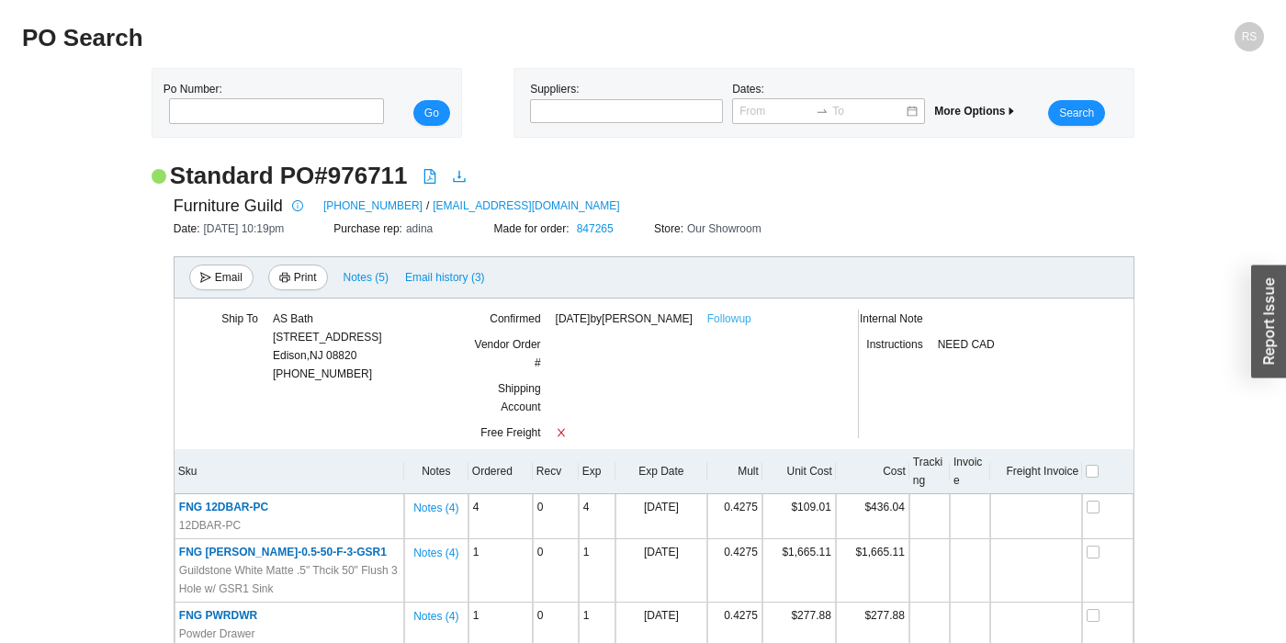
click at [747, 319] on link "Followup" at bounding box center [729, 319] width 44 height 18
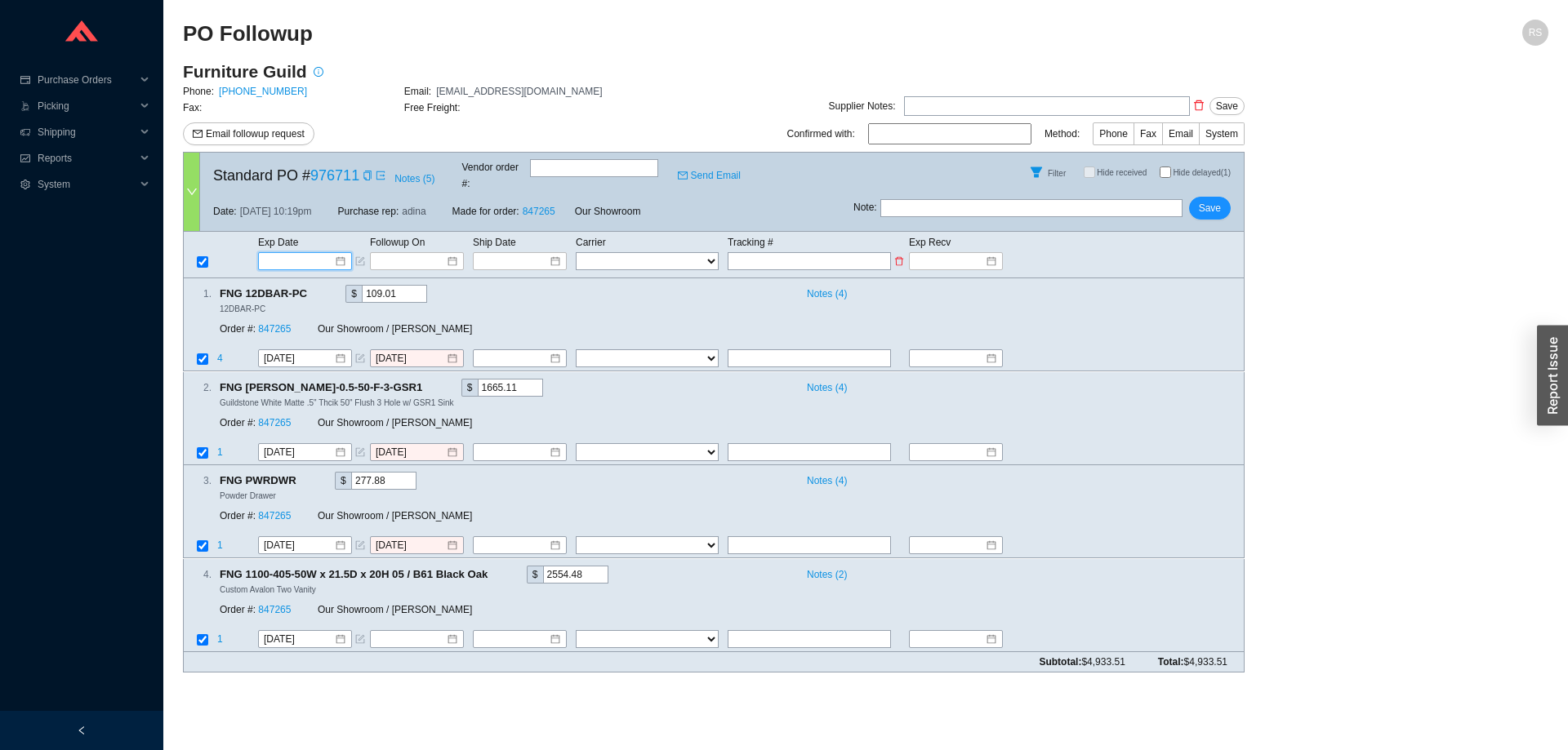
click at [289, 253] on input at bounding box center [300, 261] width 69 height 16
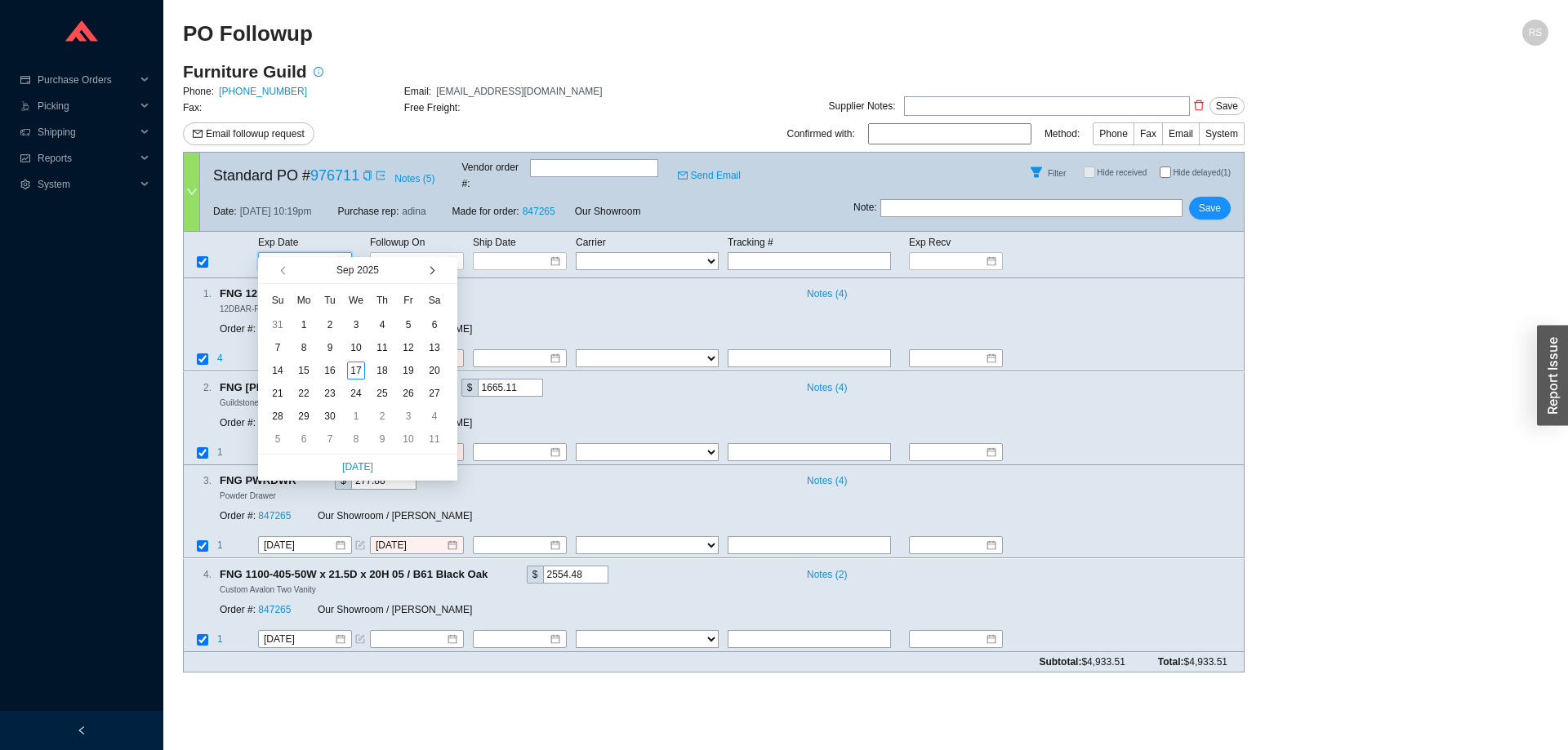
click at [431, 277] on button "button" at bounding box center [430, 269] width 15 height 26
type input "[DATE]"
click at [335, 367] on div "11" at bounding box center [330, 371] width 18 height 18
type input "11/11/2025"
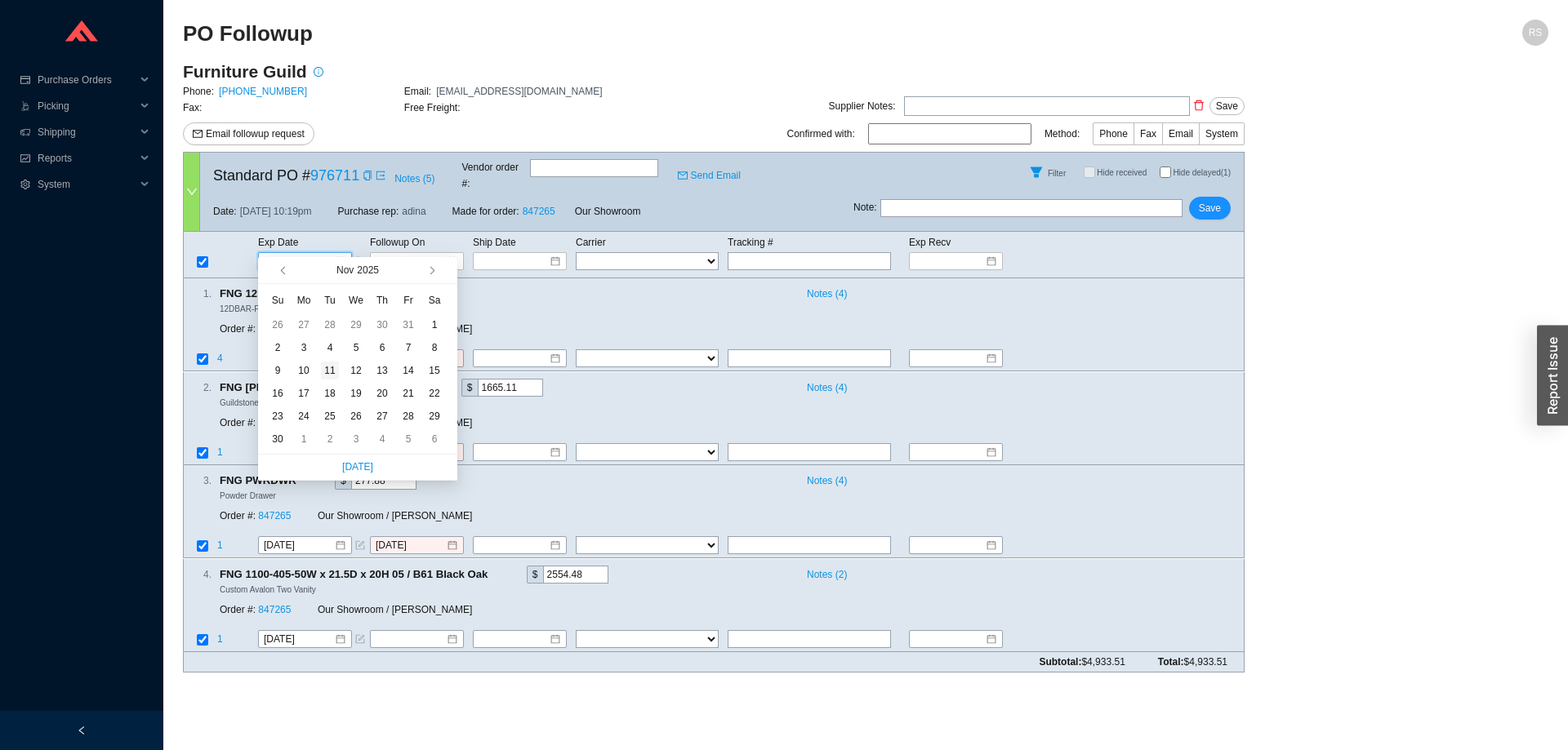
type input "11/11/2025"
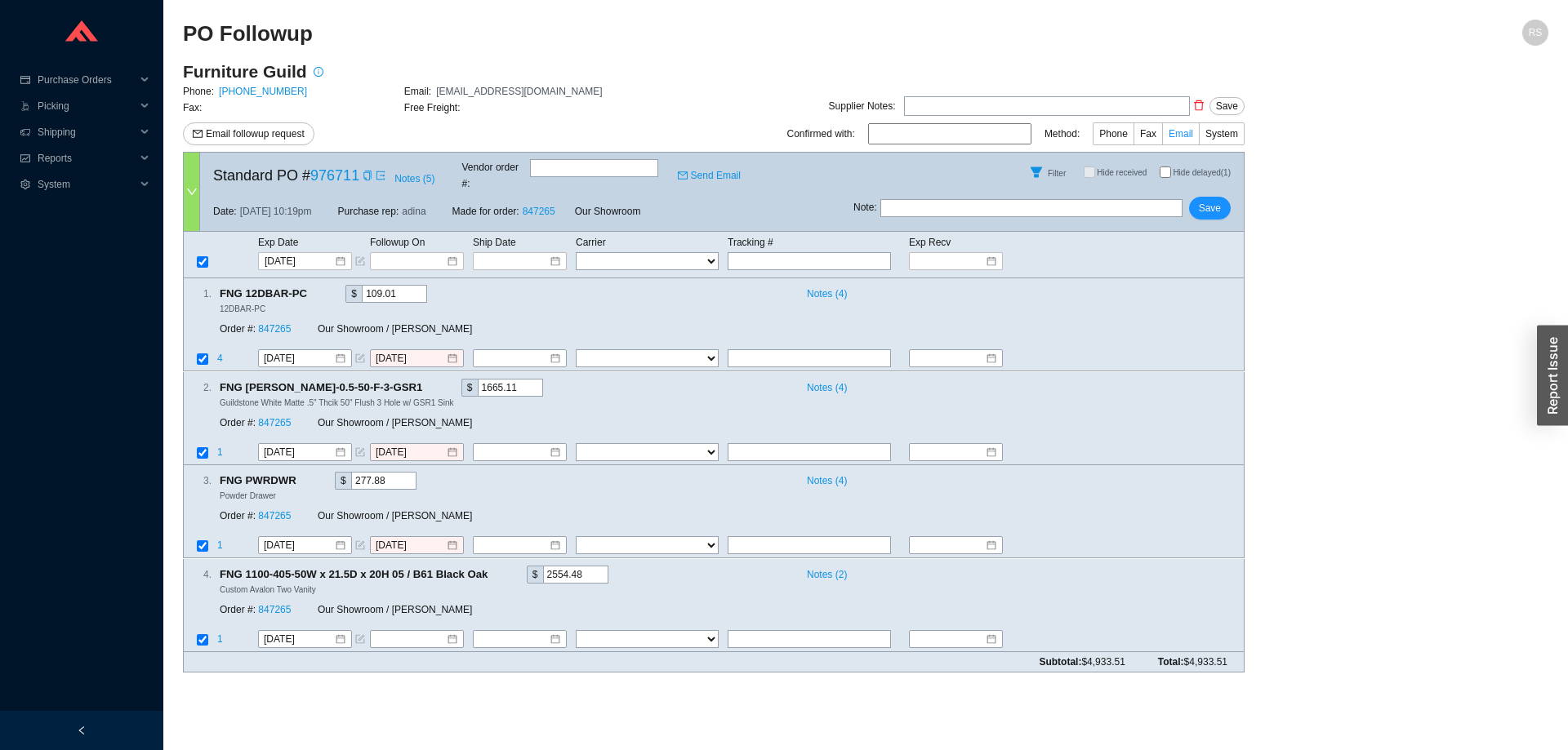
click at [1179, 133] on span "Email" at bounding box center [1181, 133] width 25 height 12
click at [1199, 137] on input "Email" at bounding box center [1199, 137] width 0 height 0
click at [914, 136] on input at bounding box center [950, 134] width 164 height 21
type input "Shelby"
click at [1215, 200] on span "Save" at bounding box center [1210, 208] width 22 height 16
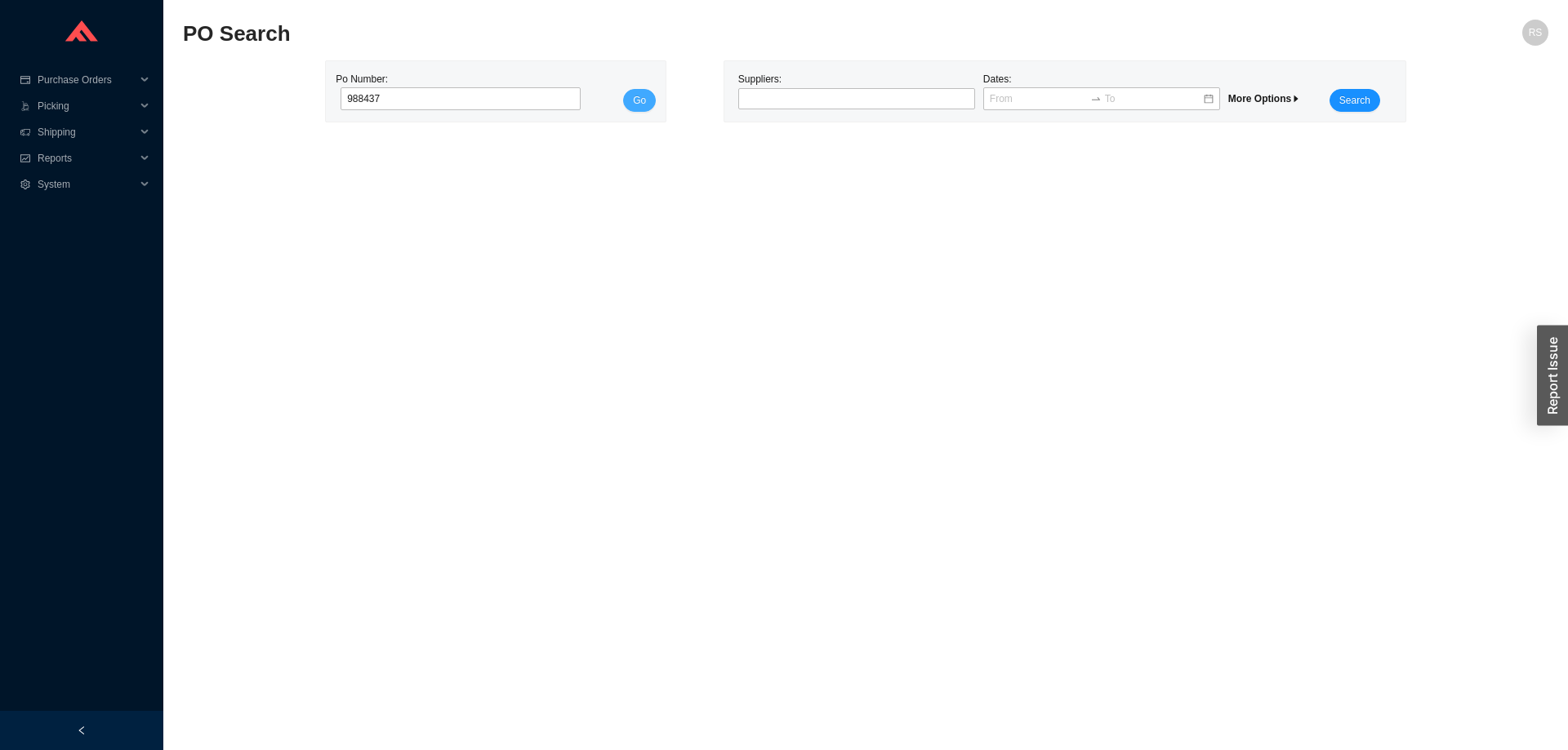
type input "988437"
click at [639, 95] on span "Go" at bounding box center [639, 100] width 13 height 16
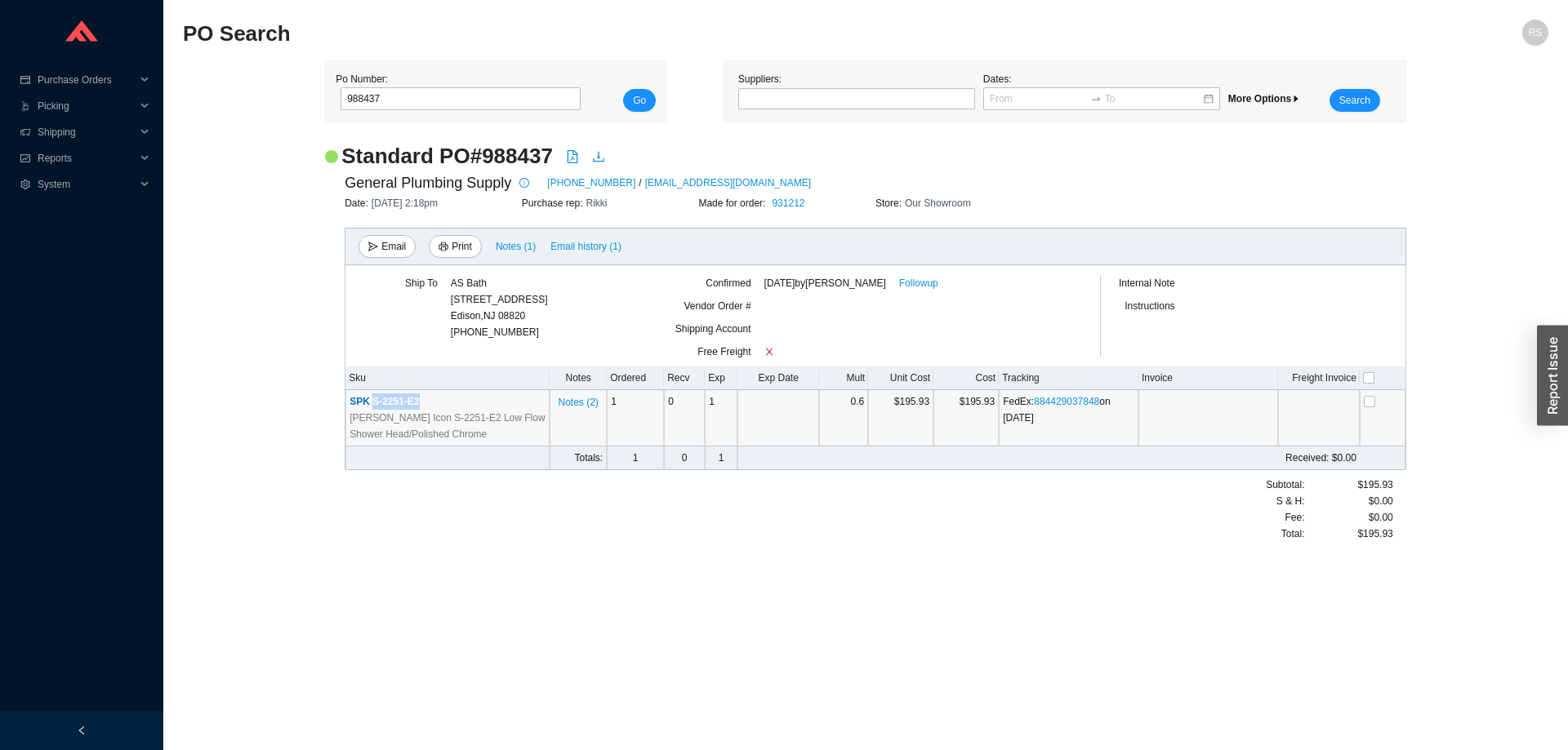
drag, startPoint x: 444, startPoint y: 402, endPoint x: 371, endPoint y: 401, distance: 73.0
click at [371, 401] on td "SPK S-2251-E2 [PERSON_NAME] Icon S-2251-E2 Low Flow Shower Head/Polished Chrome" at bounding box center [448, 418] width 204 height 56
copy span "S-2251-E2"
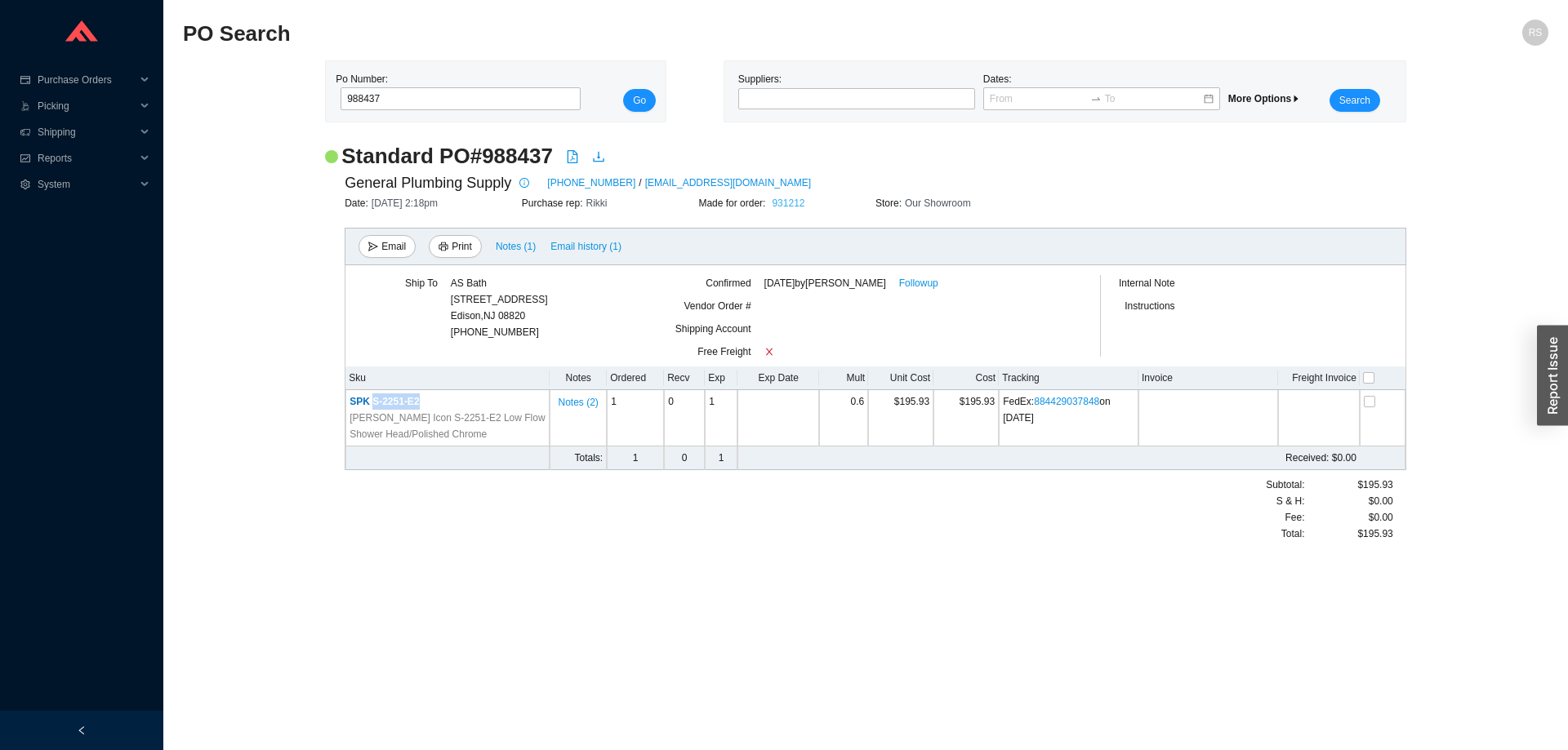
click at [785, 203] on link "931212" at bounding box center [788, 203] width 33 height 12
